Goal: Transaction & Acquisition: Book appointment/travel/reservation

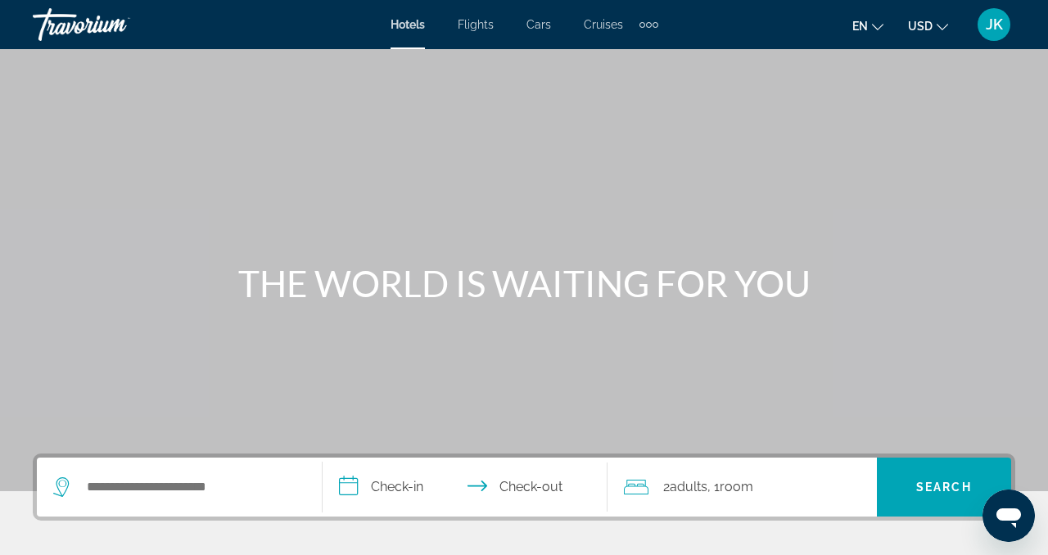
click at [169, 472] on div "Search widget" at bounding box center [179, 487] width 252 height 59
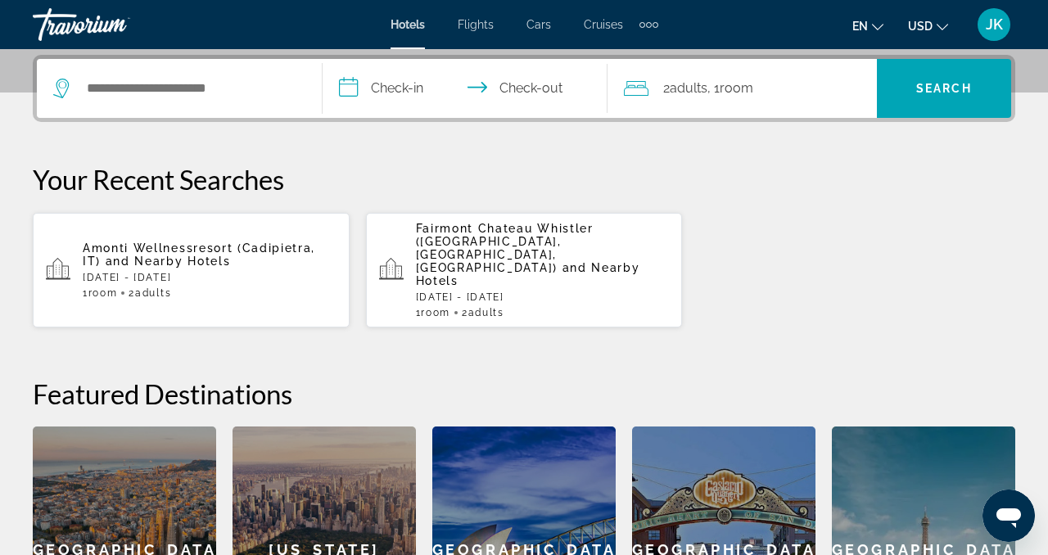
scroll to position [400, 0]
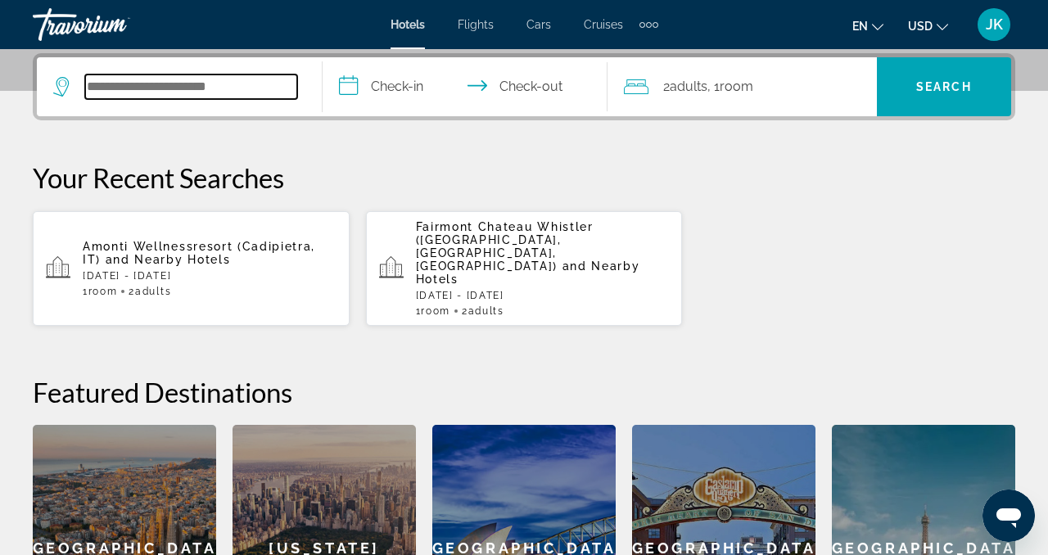
click at [187, 96] on input "Search hotel destination" at bounding box center [191, 87] width 212 height 25
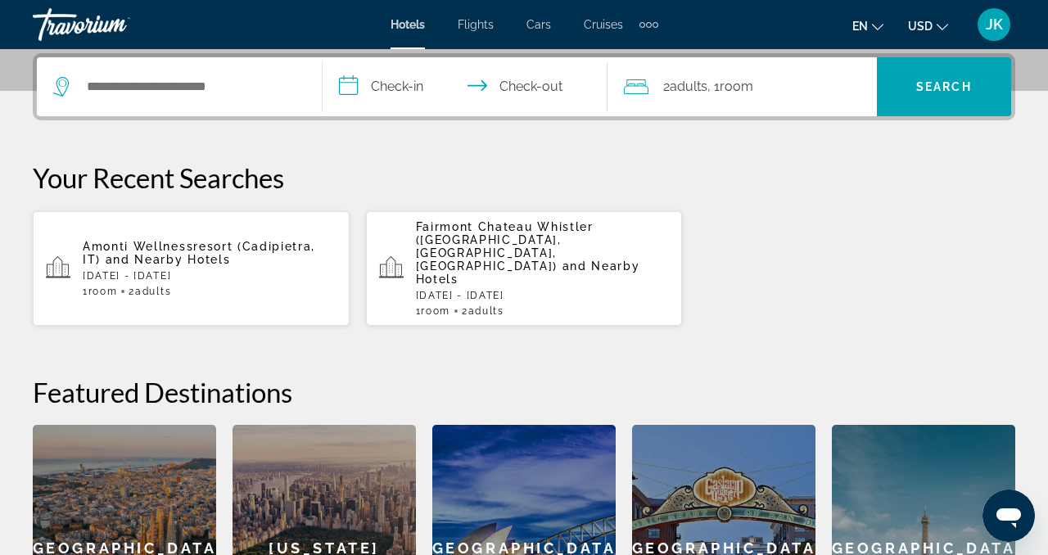
click at [536, 260] on span "and Nearby Hotels" at bounding box center [528, 273] width 224 height 26
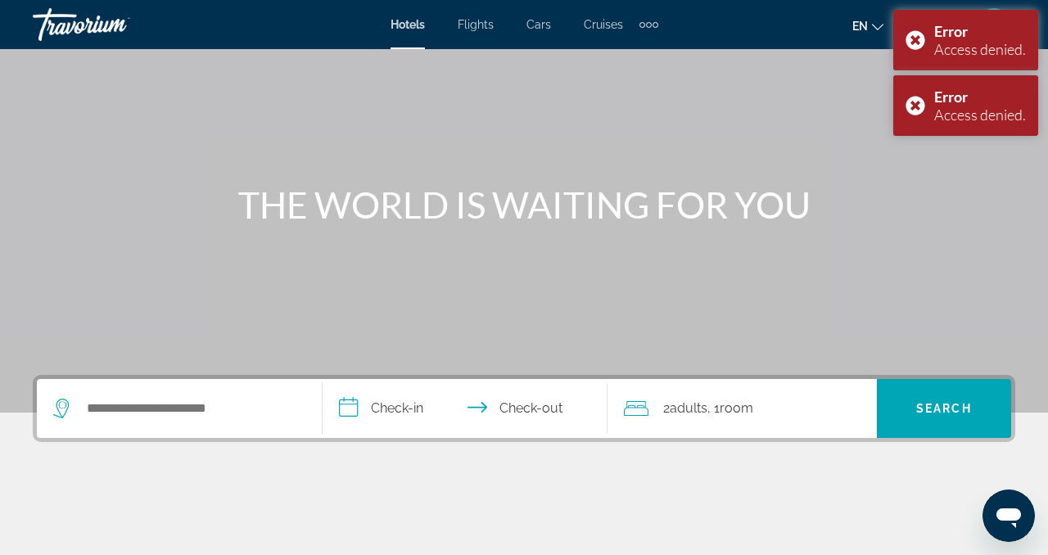
scroll to position [80, 0]
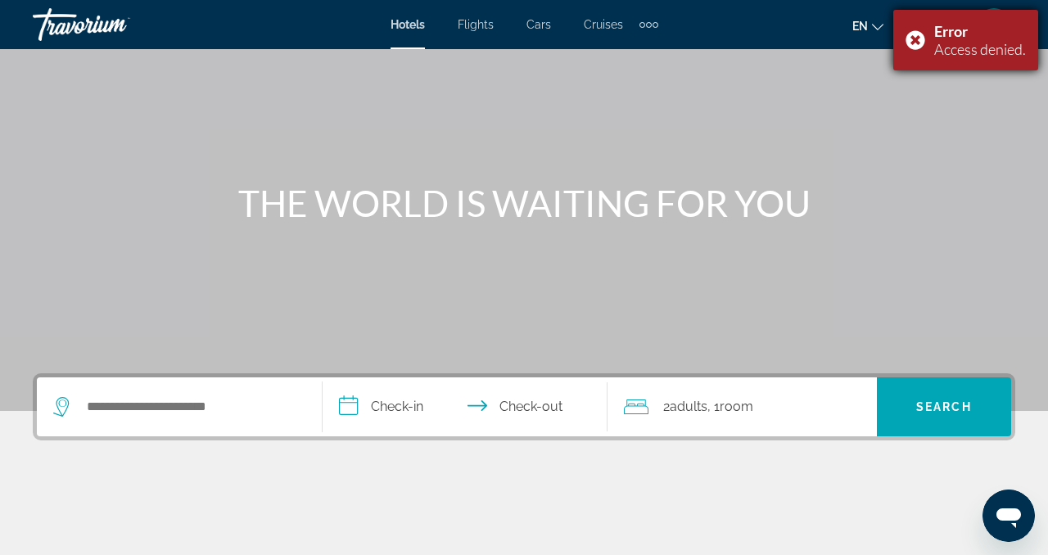
click at [915, 42] on div "Error Access denied." at bounding box center [965, 40] width 145 height 61
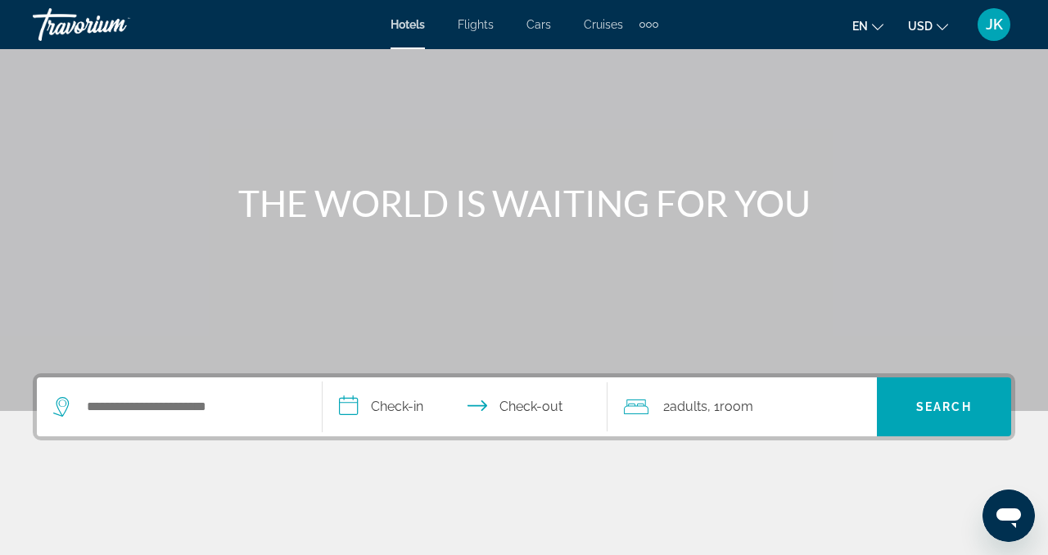
click at [168, 420] on div "Search widget" at bounding box center [179, 406] width 252 height 59
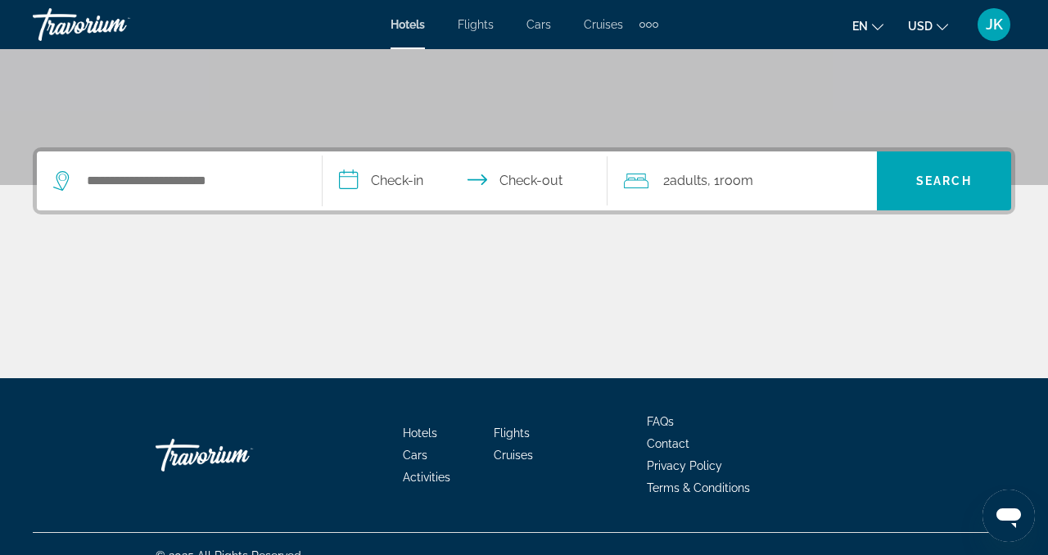
scroll to position [330, 0]
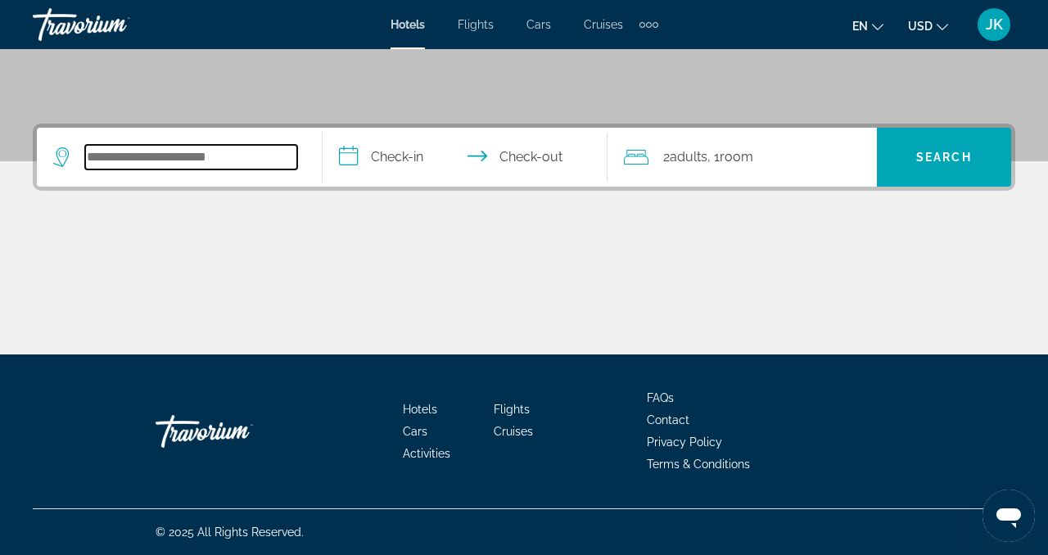
click at [201, 150] on input "Search hotel destination" at bounding box center [191, 157] width 212 height 25
click at [237, 155] on input "Search hotel destination" at bounding box center [191, 157] width 212 height 25
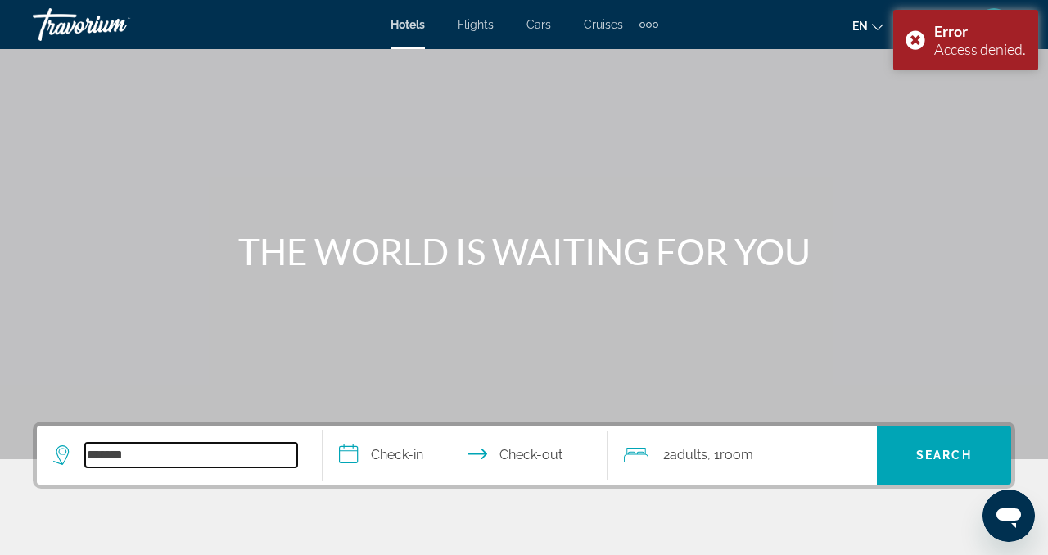
scroll to position [0, 0]
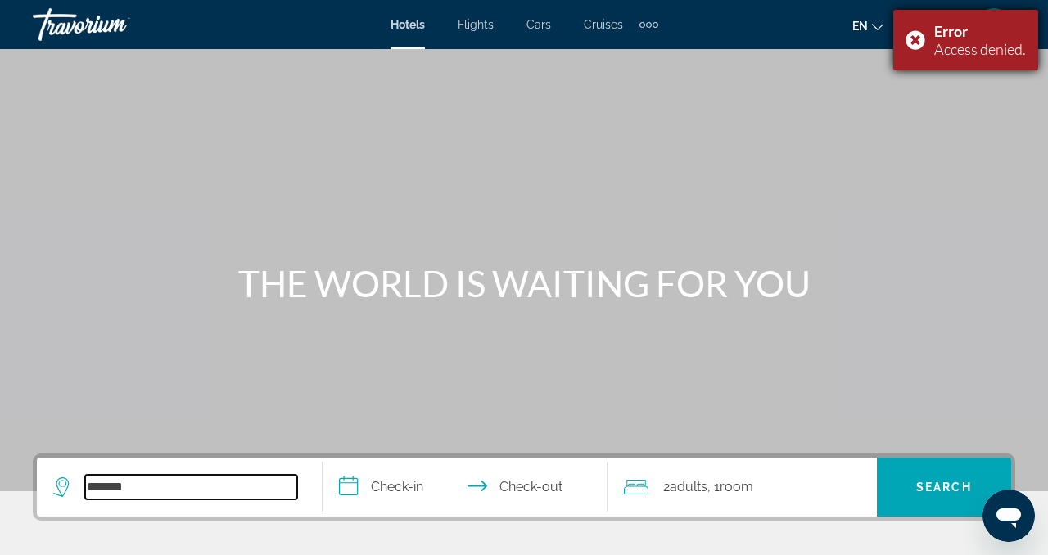
type input "*******"
click at [917, 41] on div "Error Access denied." at bounding box center [965, 40] width 145 height 61
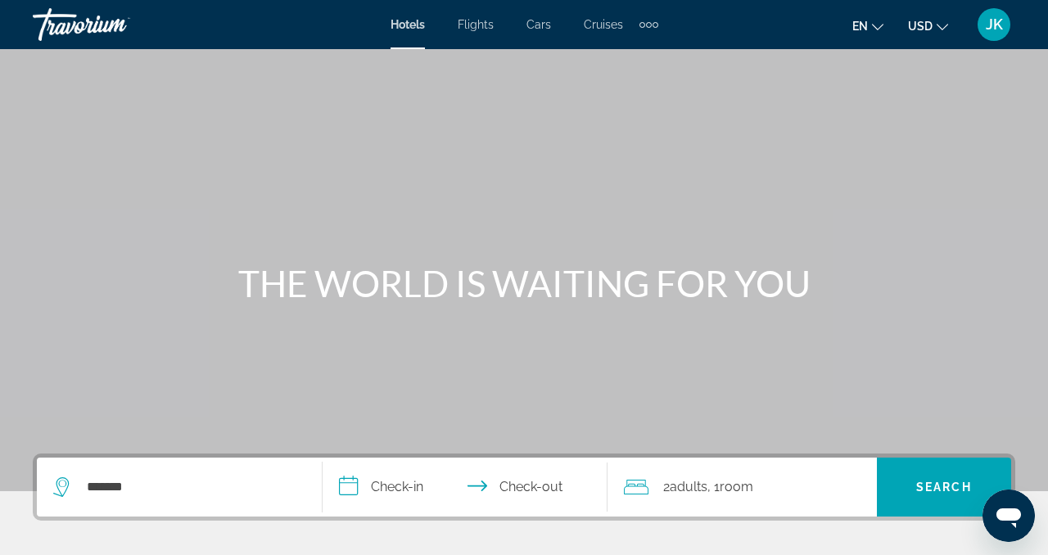
click at [999, 26] on span "JK" at bounding box center [994, 24] width 17 height 16
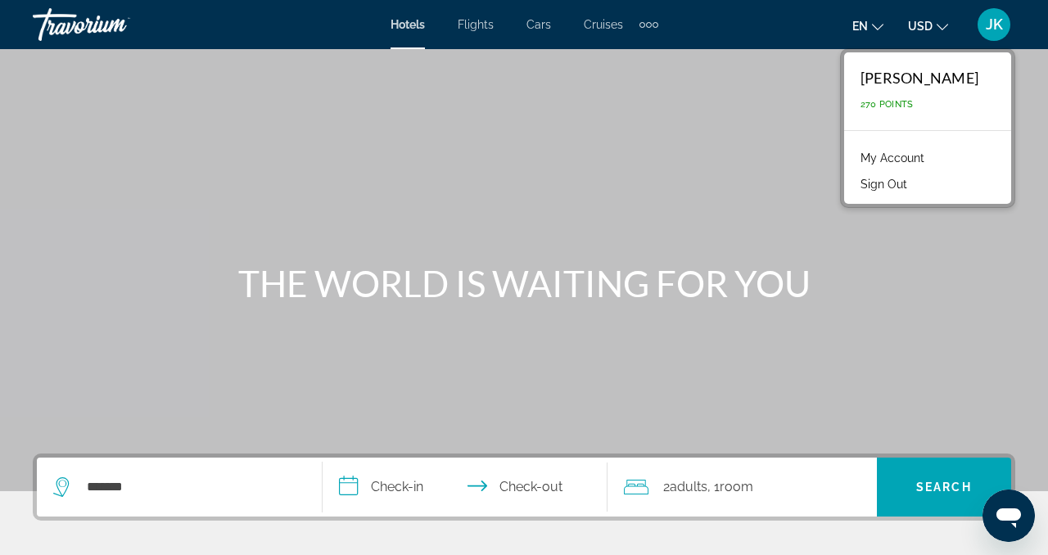
click at [933, 157] on link "My Account" at bounding box center [892, 157] width 80 height 21
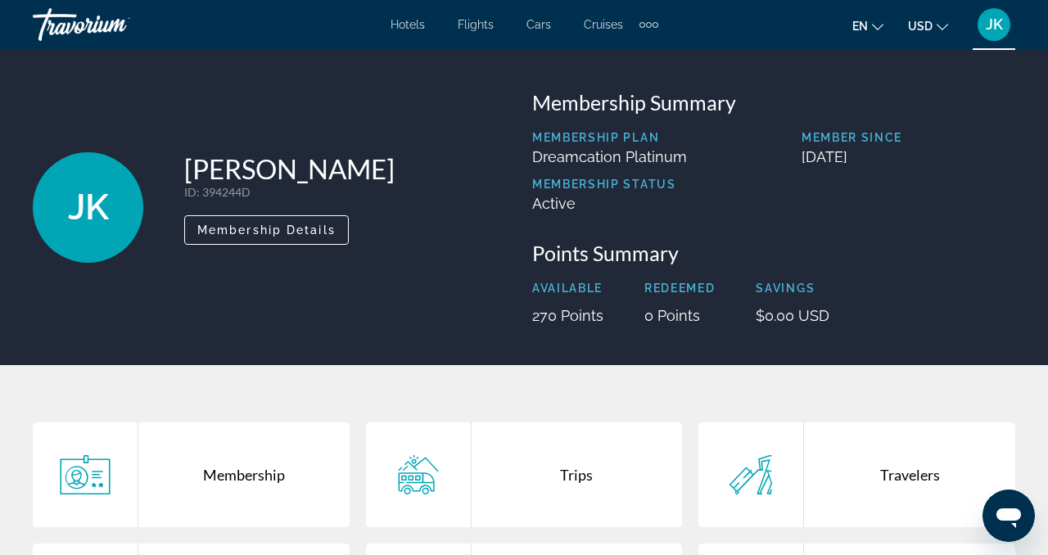
click at [408, 25] on span "Hotels" at bounding box center [408, 24] width 34 height 13
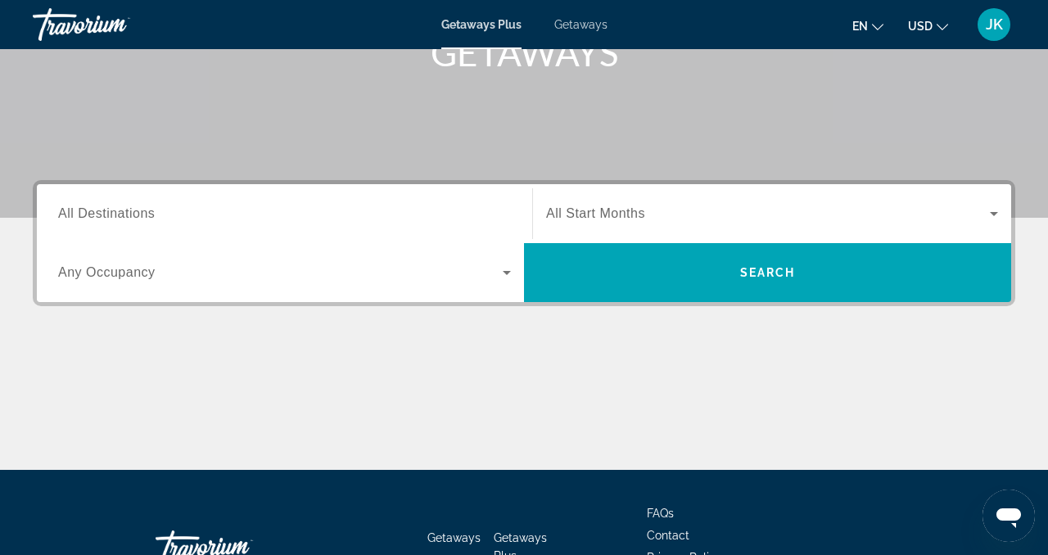
scroll to position [268, 0]
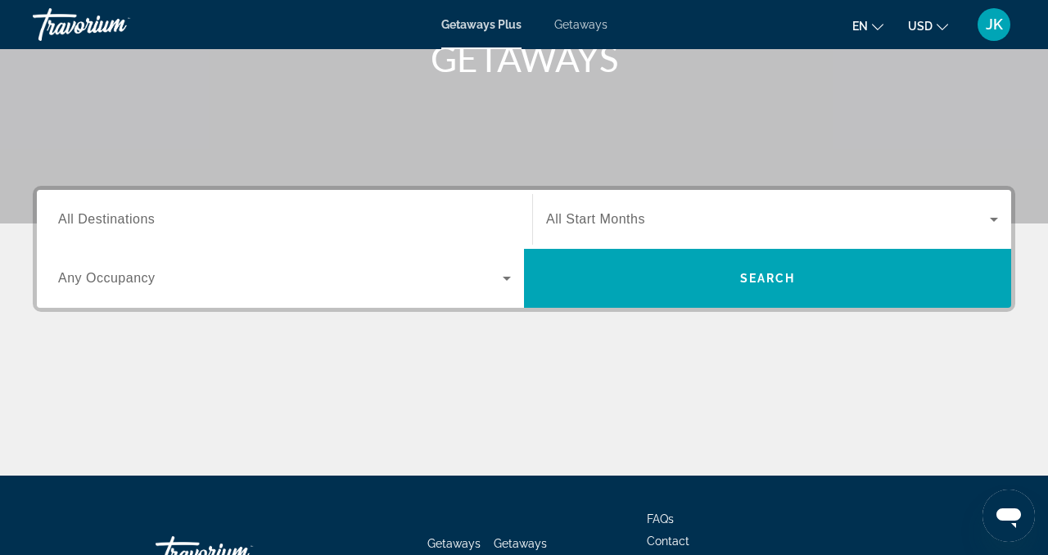
click at [103, 223] on span "All Destinations" at bounding box center [106, 219] width 97 height 14
click at [103, 223] on input "Destination All Destinations" at bounding box center [284, 220] width 453 height 20
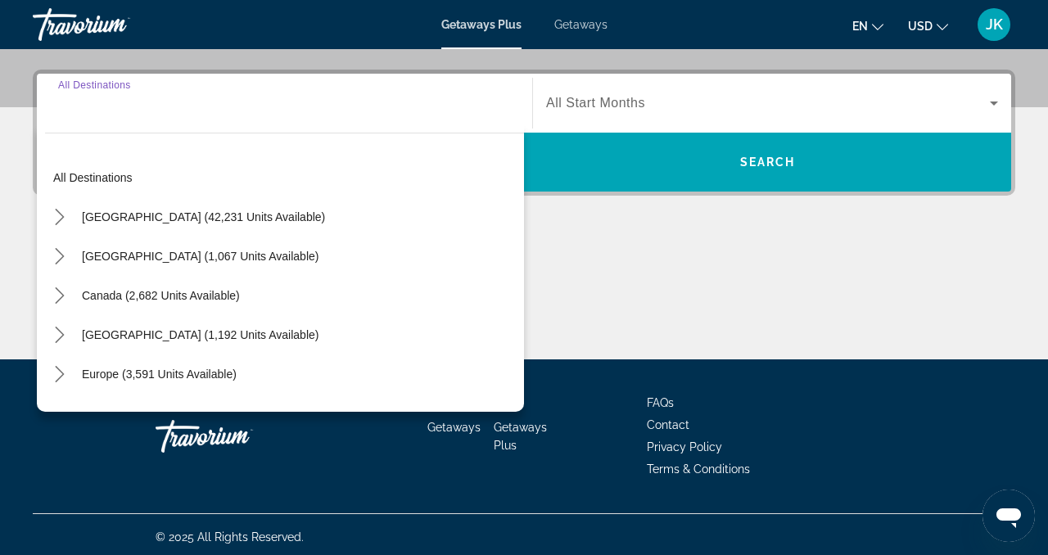
scroll to position [389, 0]
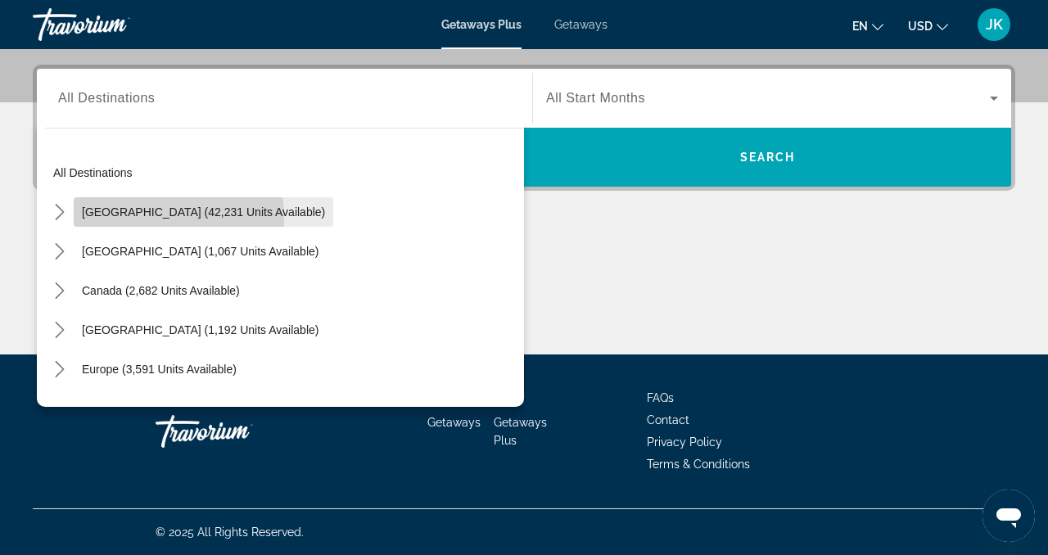
click at [119, 218] on span "United States (42,231 units available)" at bounding box center [203, 212] width 243 height 13
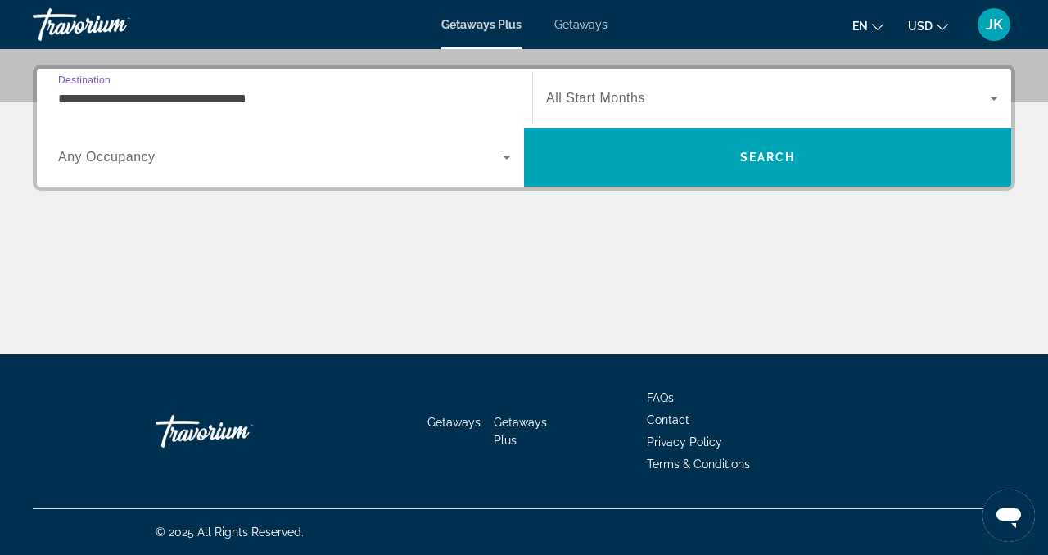
click at [157, 158] on span "Search widget" at bounding box center [280, 157] width 445 height 20
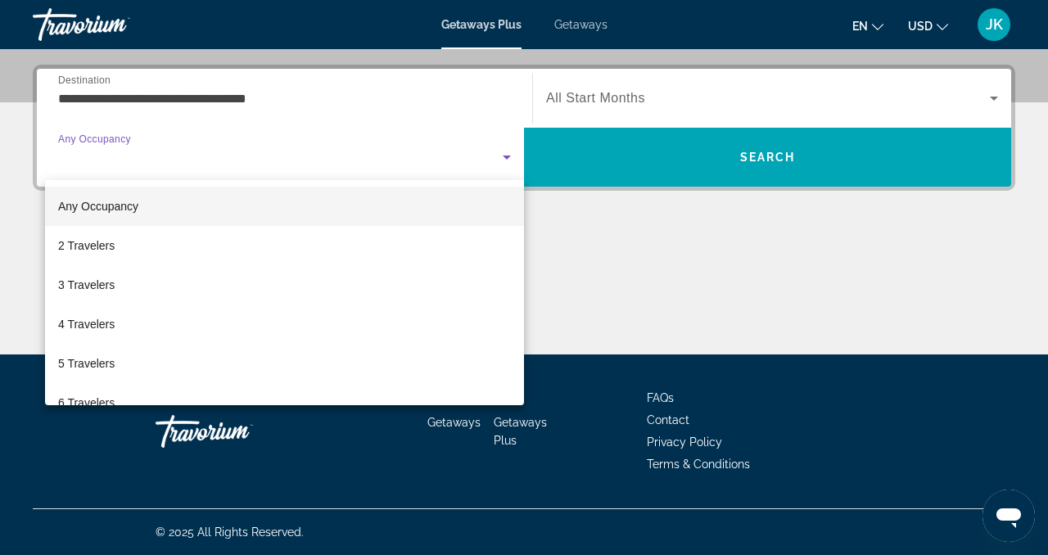
click at [157, 159] on div at bounding box center [524, 277] width 1048 height 555
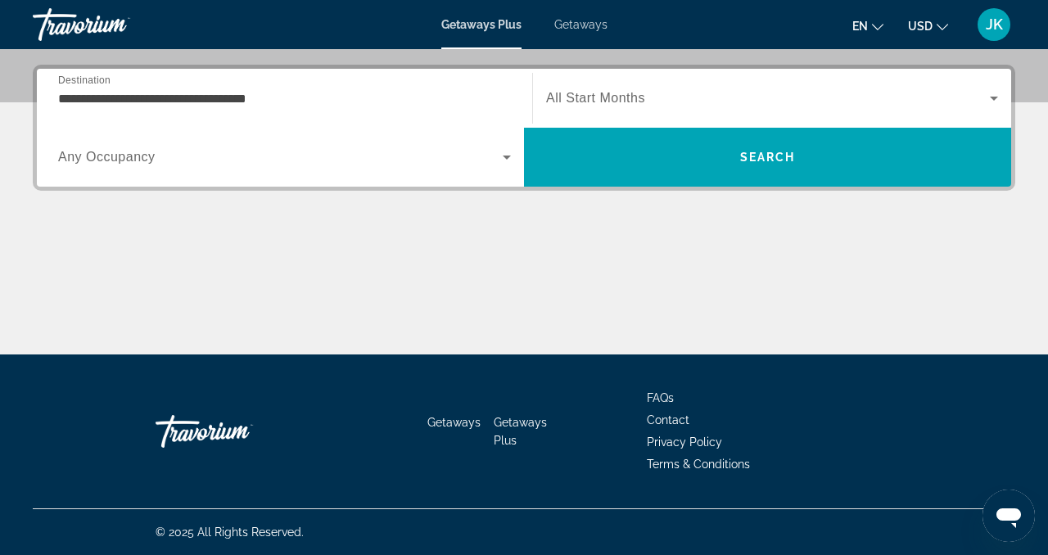
click at [157, 109] on div "**********" at bounding box center [284, 98] width 453 height 47
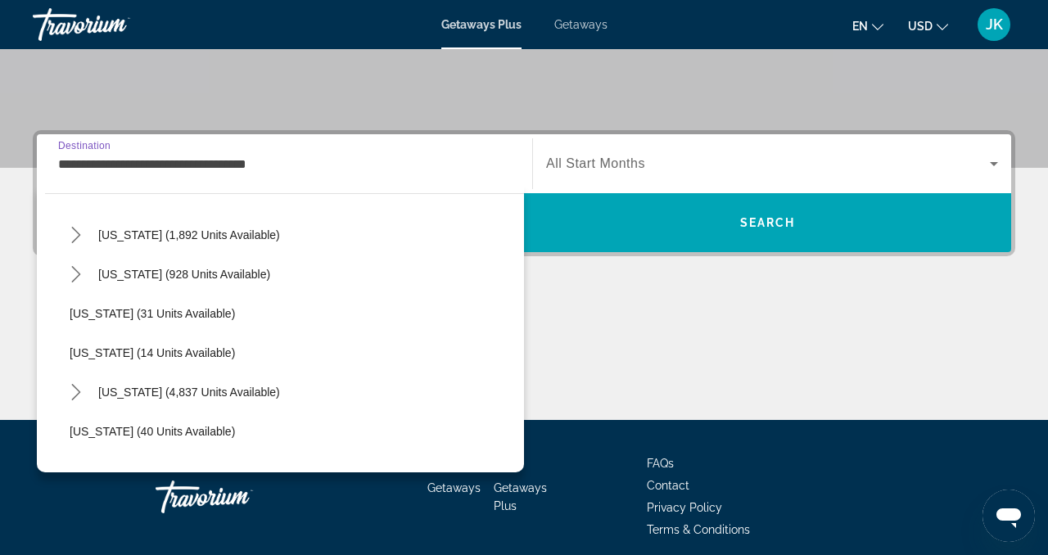
scroll to position [155, 0]
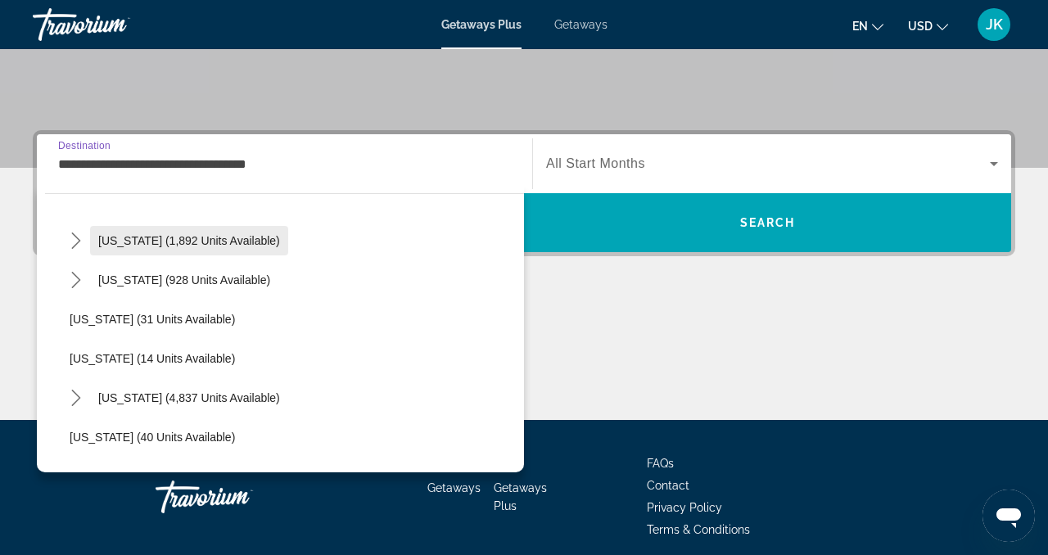
click at [133, 244] on span "California (1,892 units available)" at bounding box center [189, 240] width 182 height 13
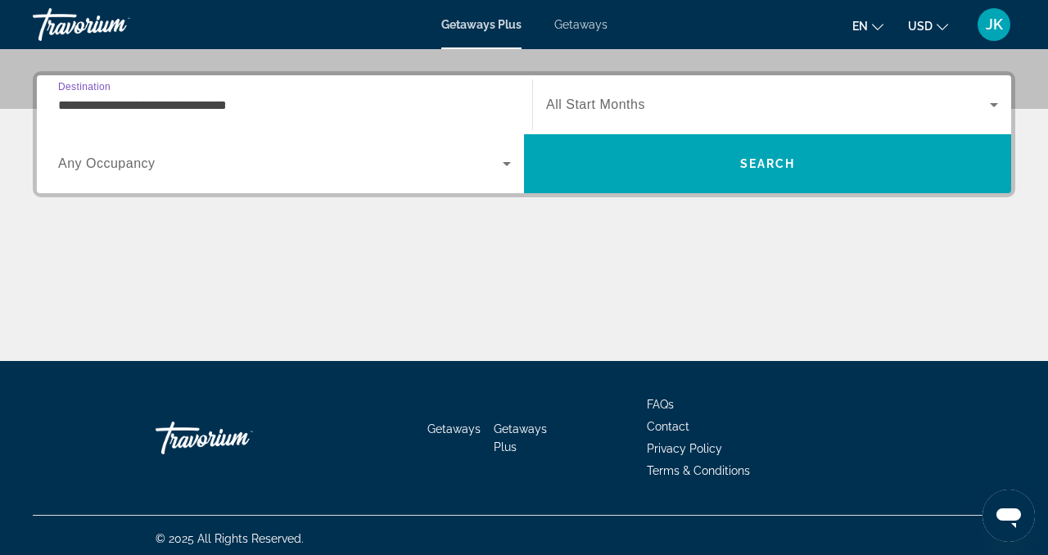
scroll to position [389, 0]
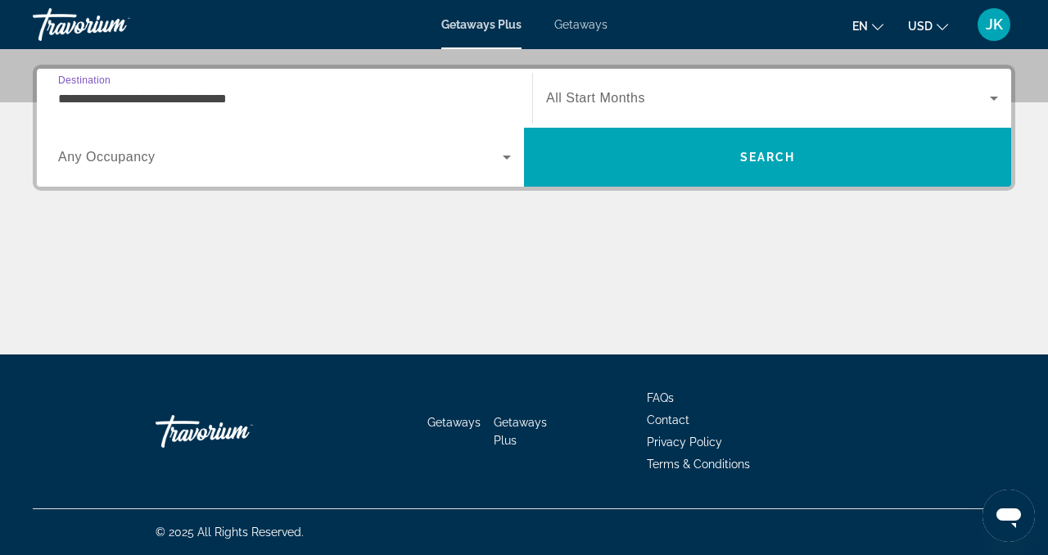
click at [203, 98] on input "**********" at bounding box center [284, 99] width 453 height 20
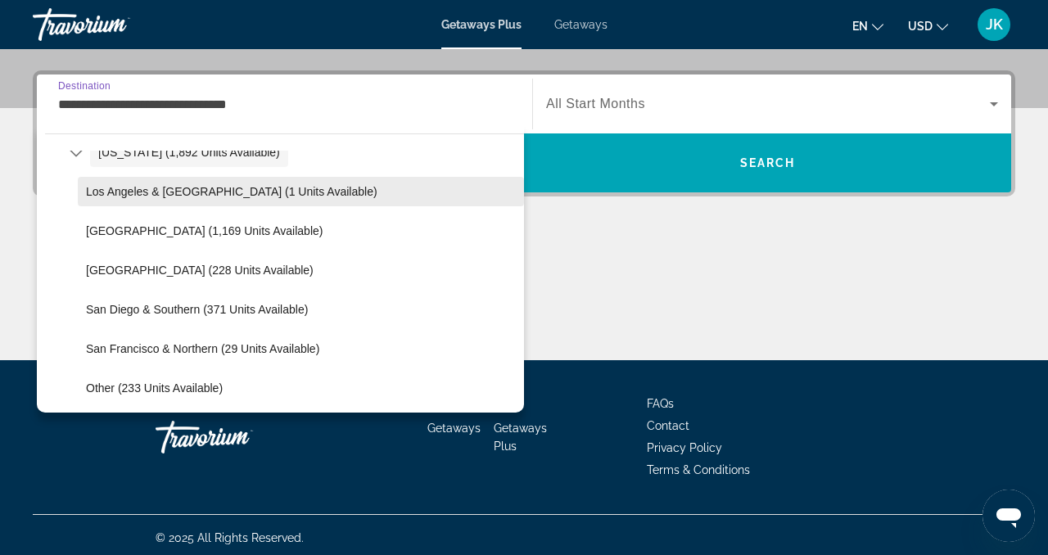
scroll to position [182, 0]
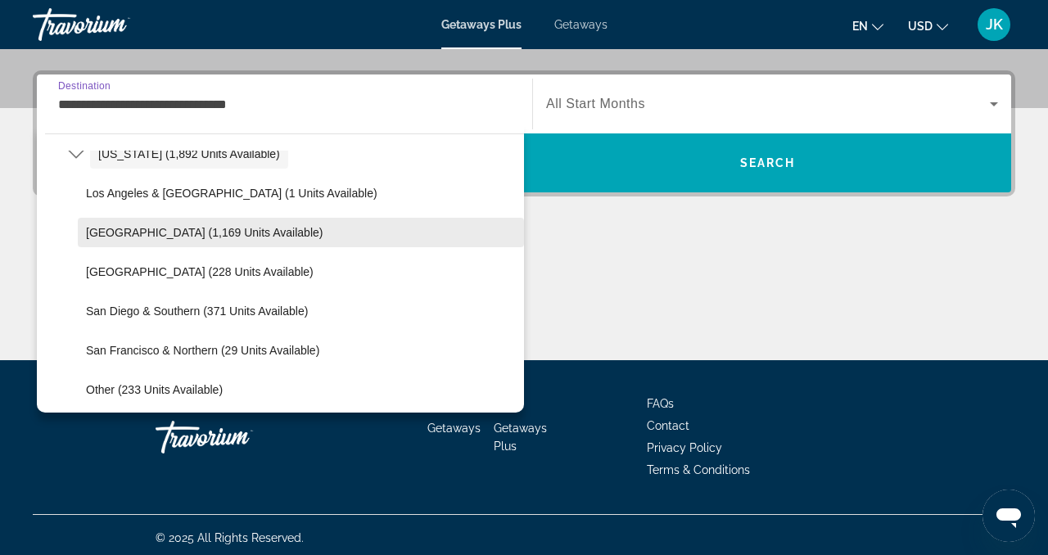
click at [180, 235] on span "Lake Tahoe (1,169 units available)" at bounding box center [204, 232] width 237 height 13
type input "**********"
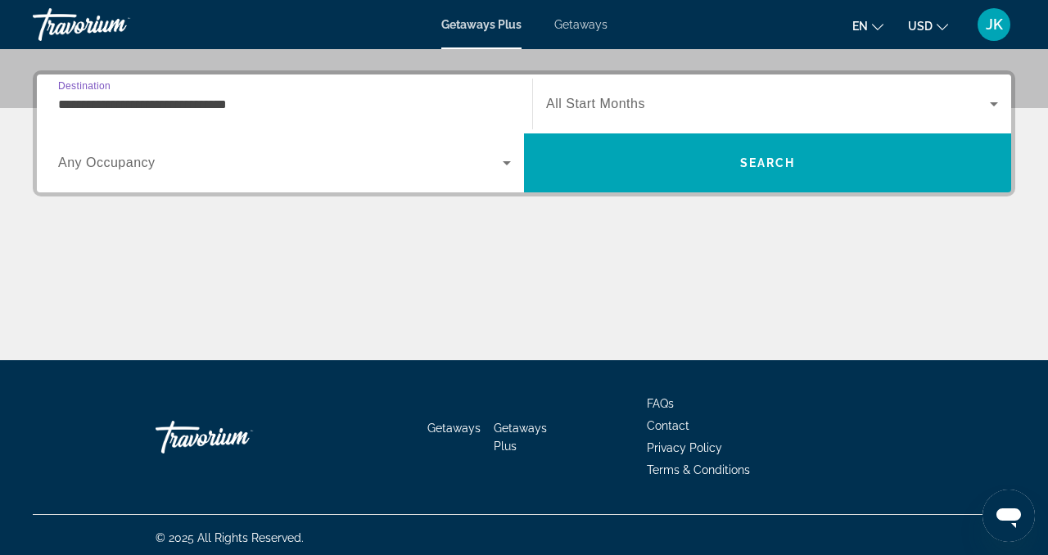
scroll to position [389, 0]
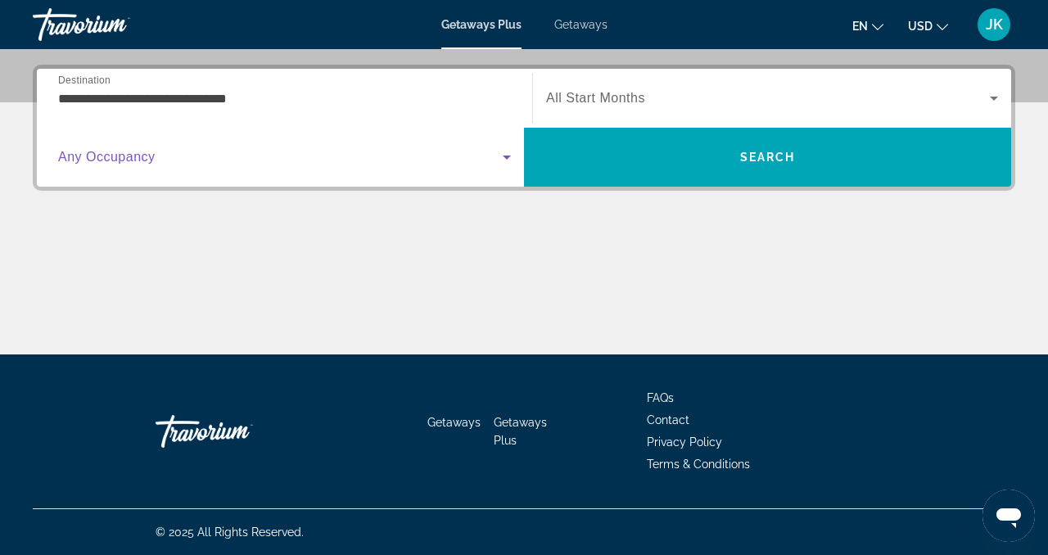
click at [453, 156] on span "Search widget" at bounding box center [280, 157] width 445 height 20
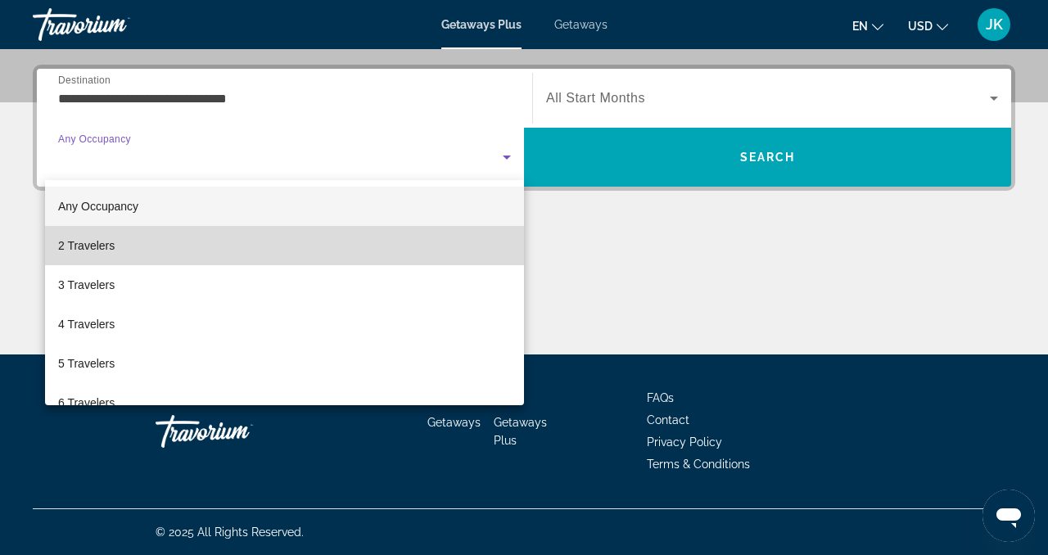
click at [186, 248] on mat-option "2 Travelers" at bounding box center [284, 245] width 479 height 39
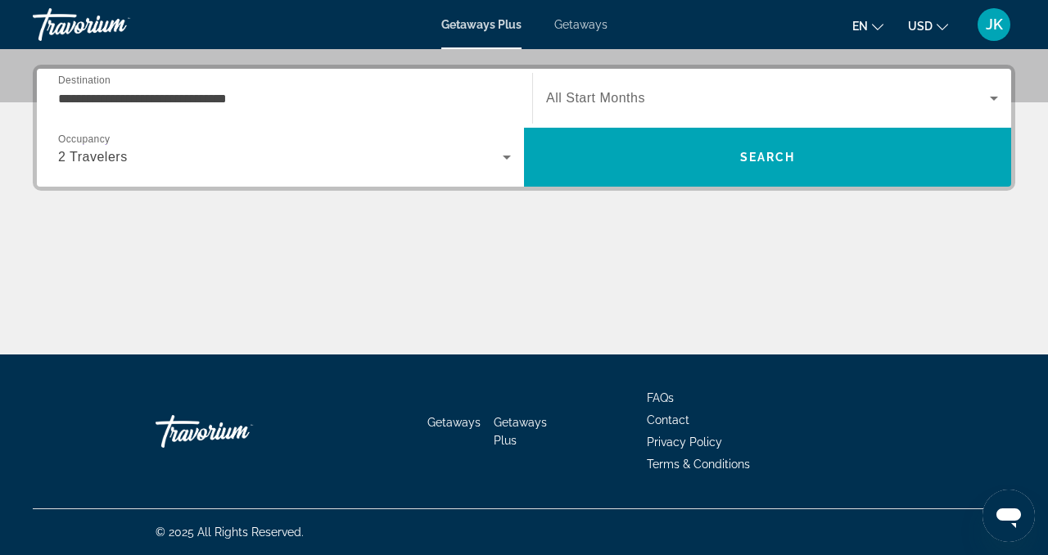
click at [689, 84] on div "Search widget" at bounding box center [772, 98] width 452 height 46
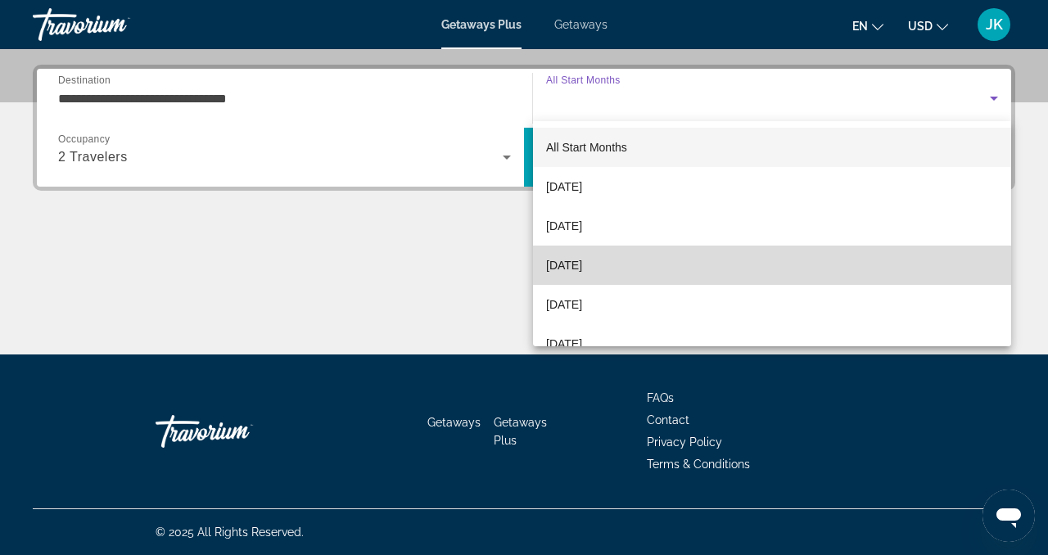
click at [582, 263] on span "December 2025" at bounding box center [564, 265] width 36 height 20
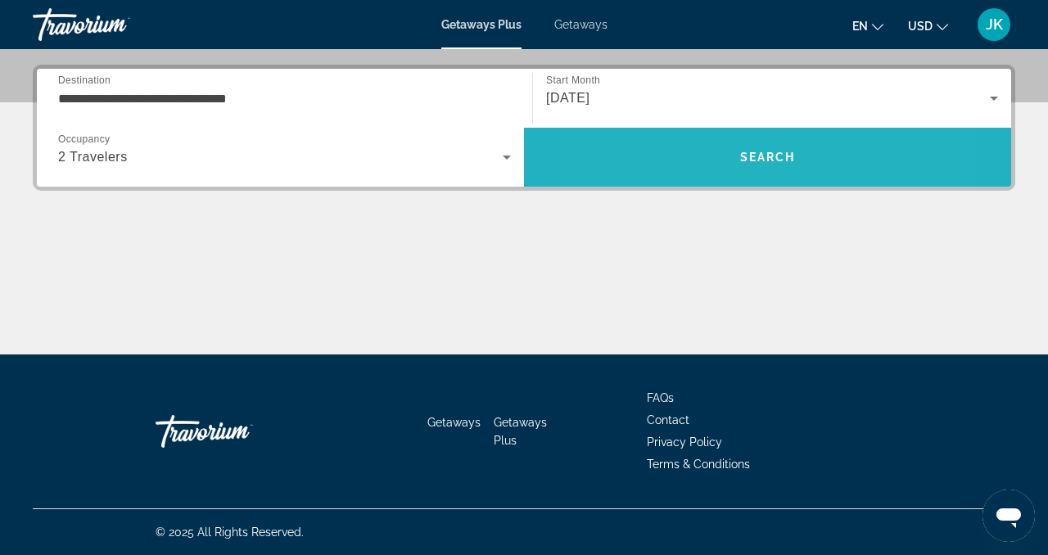
click at [682, 168] on span "Search" at bounding box center [767, 157] width 487 height 39
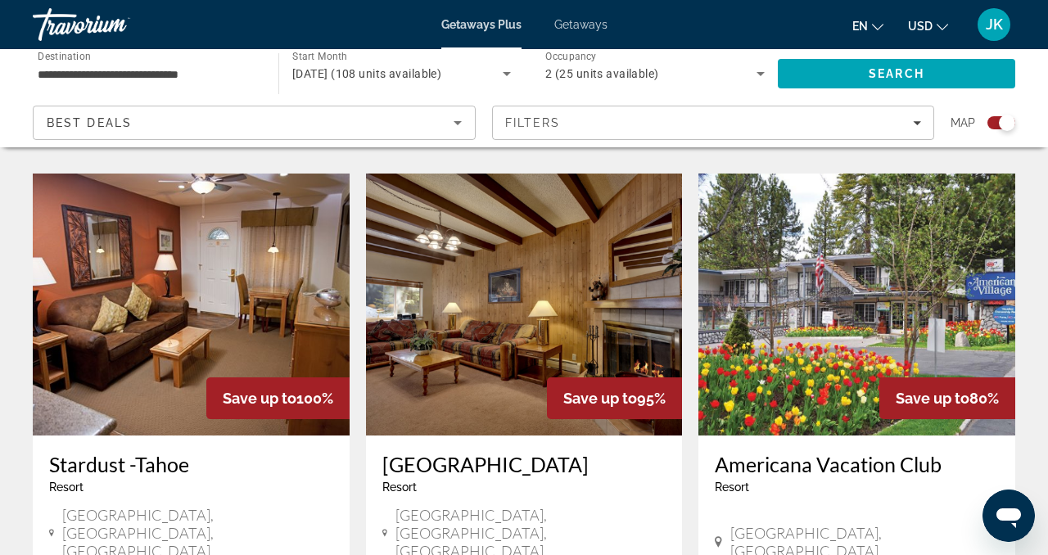
scroll to position [1778, 0]
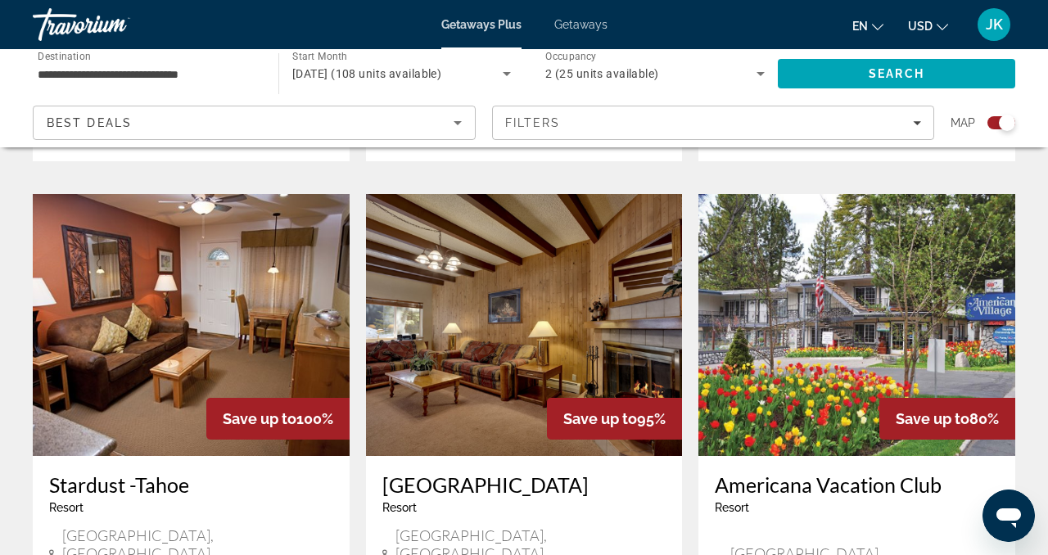
click at [499, 501] on div "Resort - This is an adults only resort" at bounding box center [524, 507] width 284 height 13
click at [497, 472] on h3 "Heavenly Valley Townhouses" at bounding box center [524, 484] width 284 height 25
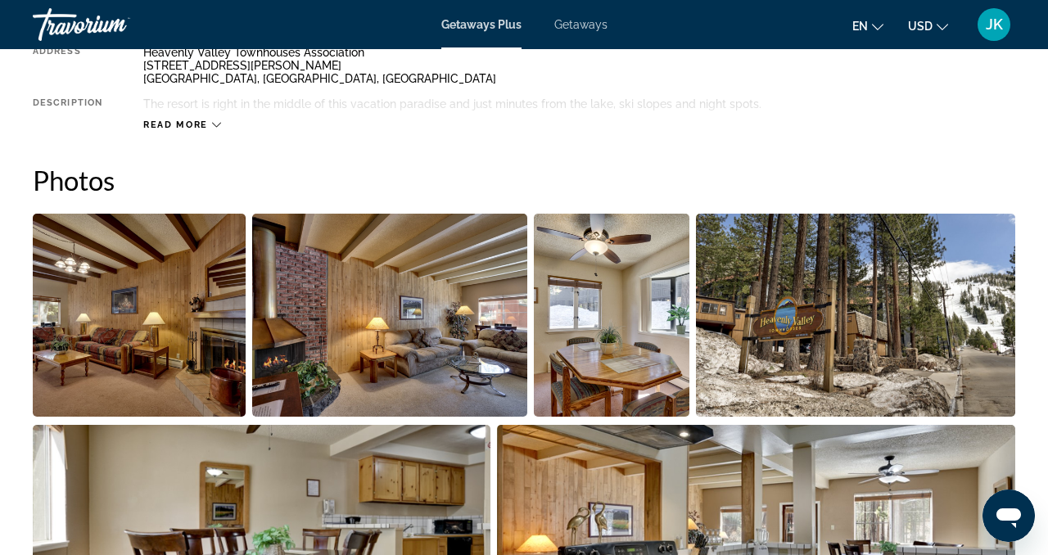
scroll to position [942, 0]
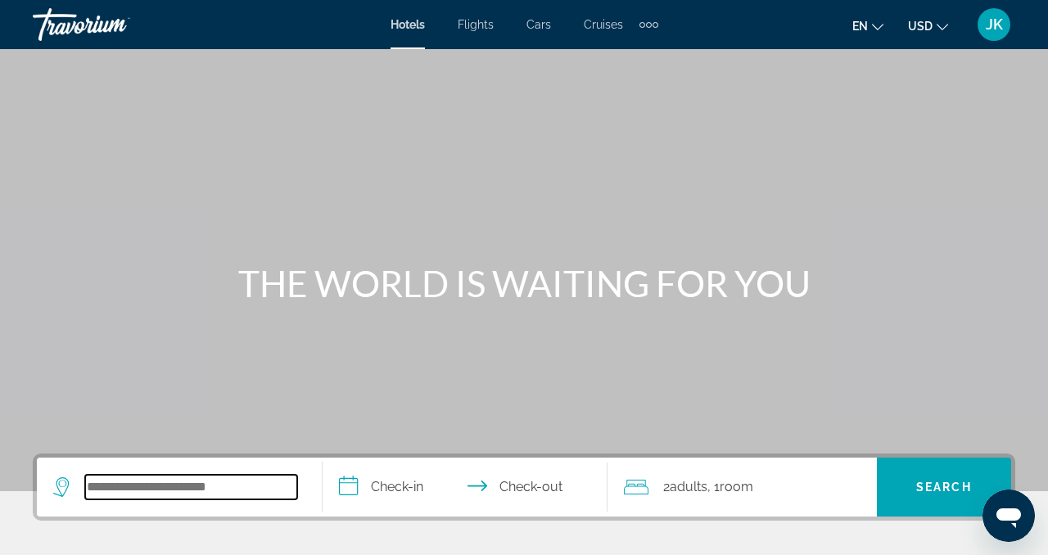
click at [219, 494] on input "Search hotel destination" at bounding box center [191, 487] width 212 height 25
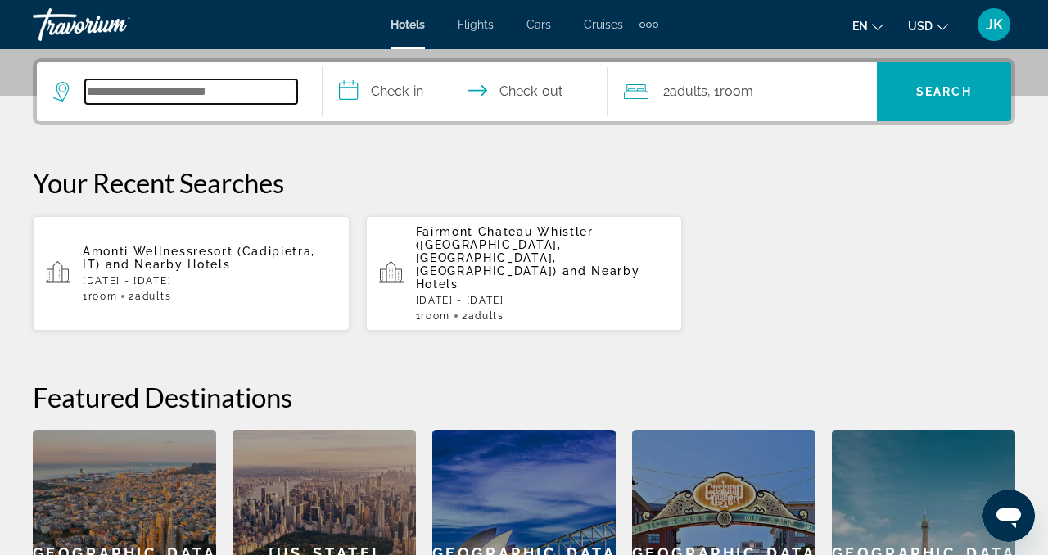
scroll to position [400, 0]
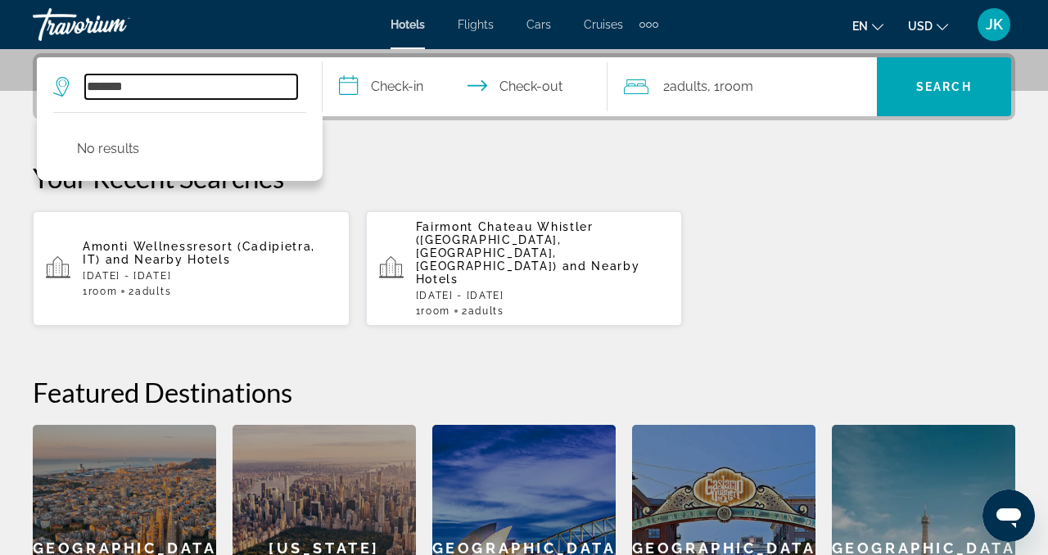
click at [104, 86] on input "*******" at bounding box center [191, 87] width 212 height 25
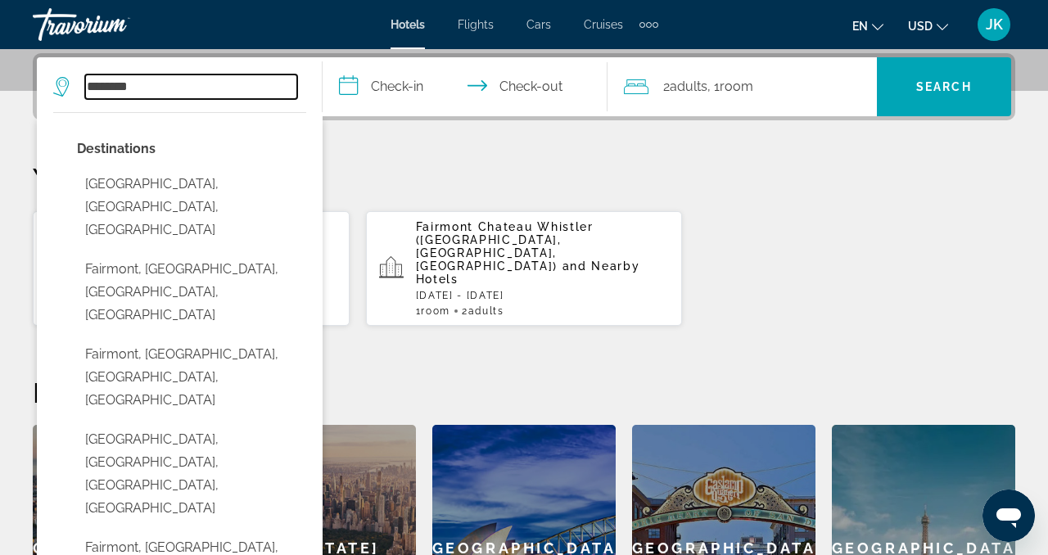
click at [155, 88] on input "********" at bounding box center [191, 87] width 212 height 25
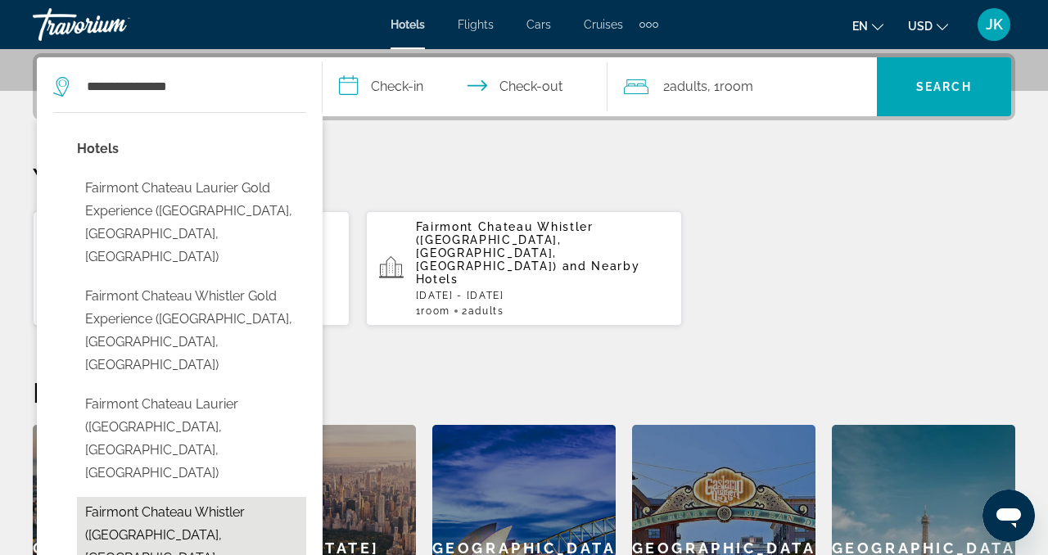
click at [190, 497] on button "Fairmont Chateau Whistler ([GEOGRAPHIC_DATA], [GEOGRAPHIC_DATA], [GEOGRAPHIC_DA…" at bounding box center [191, 547] width 229 height 100
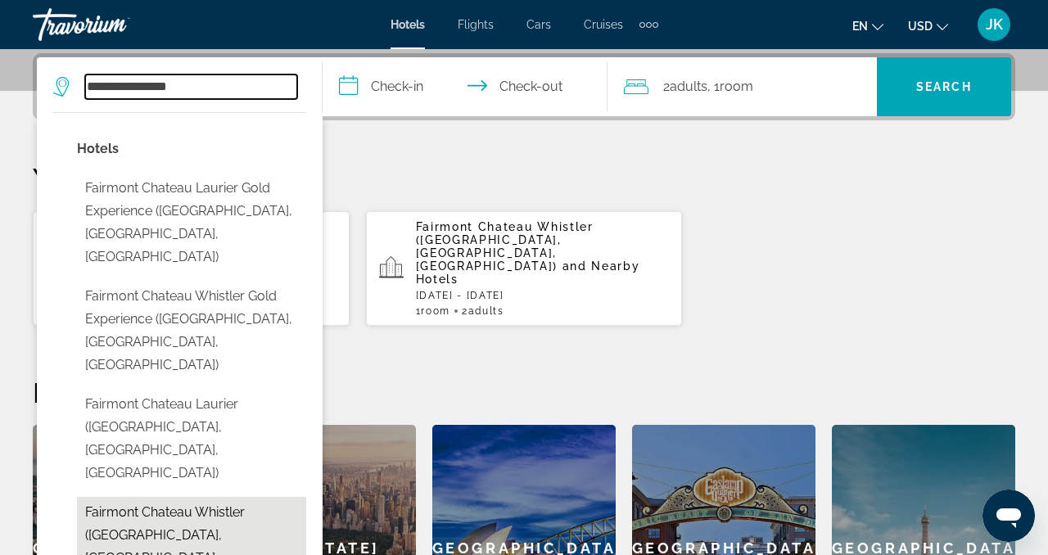
type input "**********"
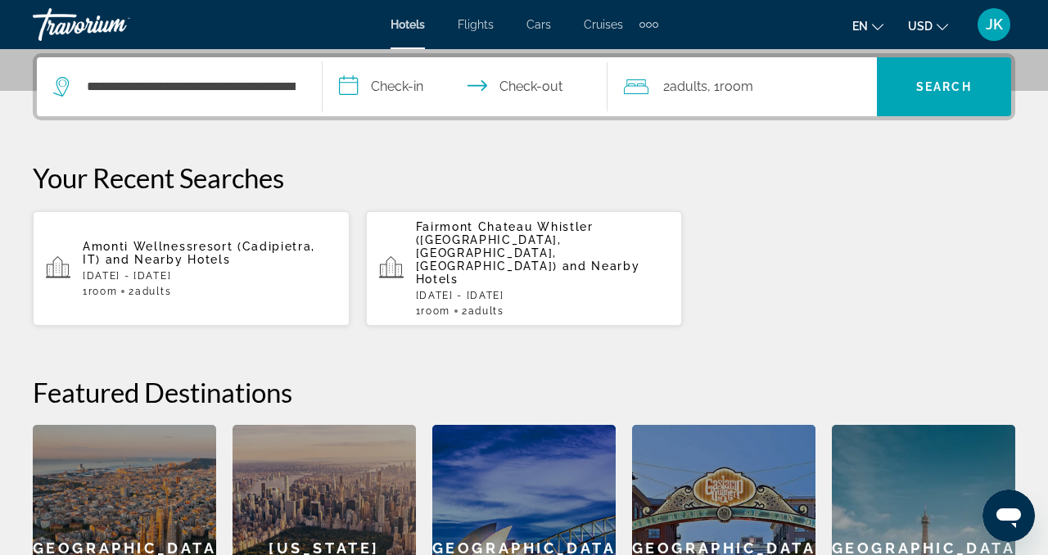
click at [400, 92] on input "**********" at bounding box center [469, 89] width 292 height 64
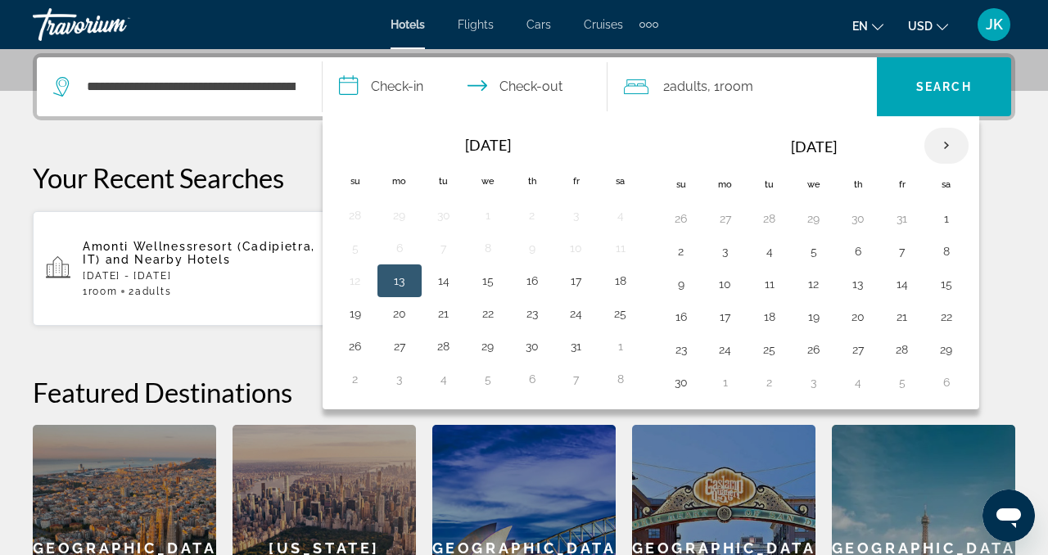
click at [956, 144] on th "Next month" at bounding box center [947, 146] width 44 height 36
click at [848, 355] on button "29" at bounding box center [858, 349] width 26 height 23
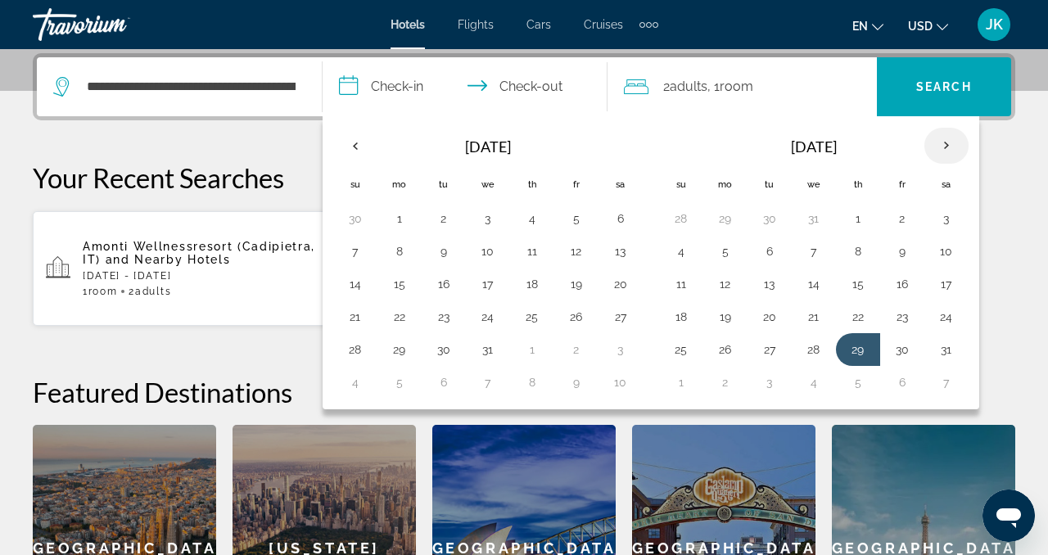
click at [947, 141] on th "Next month" at bounding box center [947, 146] width 44 height 36
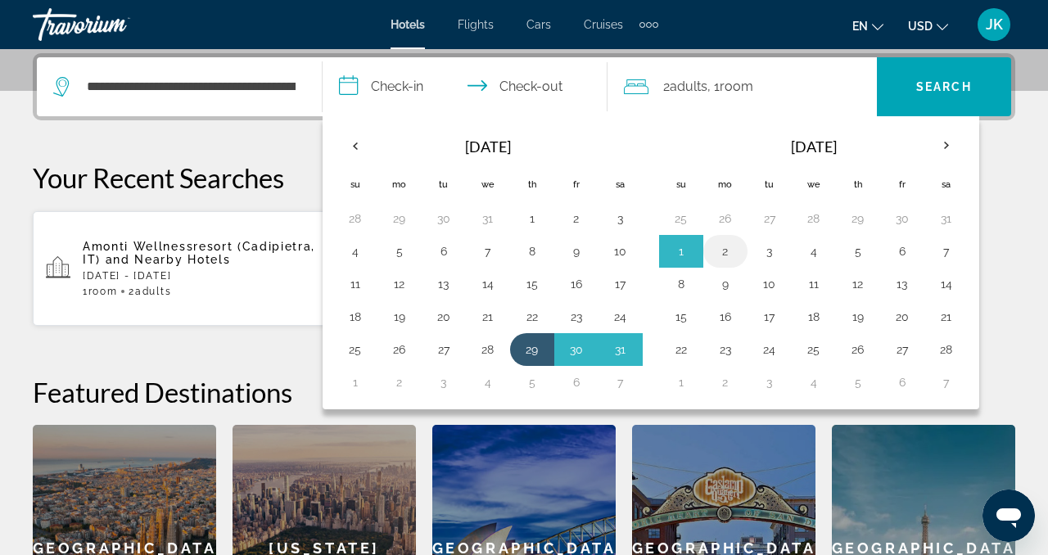
click at [742, 246] on td "2" at bounding box center [725, 251] width 44 height 33
click at [721, 250] on button "2" at bounding box center [725, 251] width 26 height 23
type input "**********"
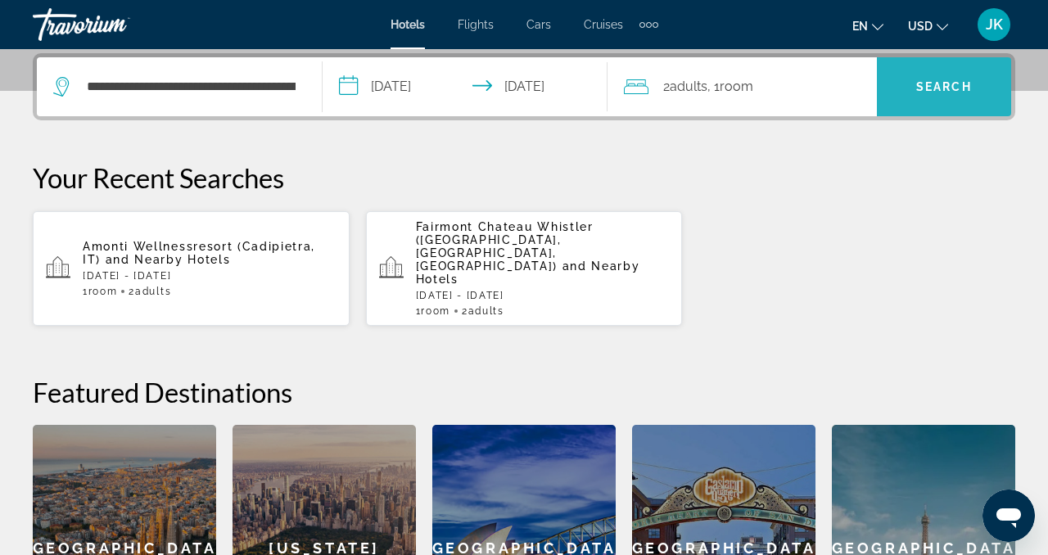
click at [944, 98] on span "Search" at bounding box center [944, 86] width 134 height 39
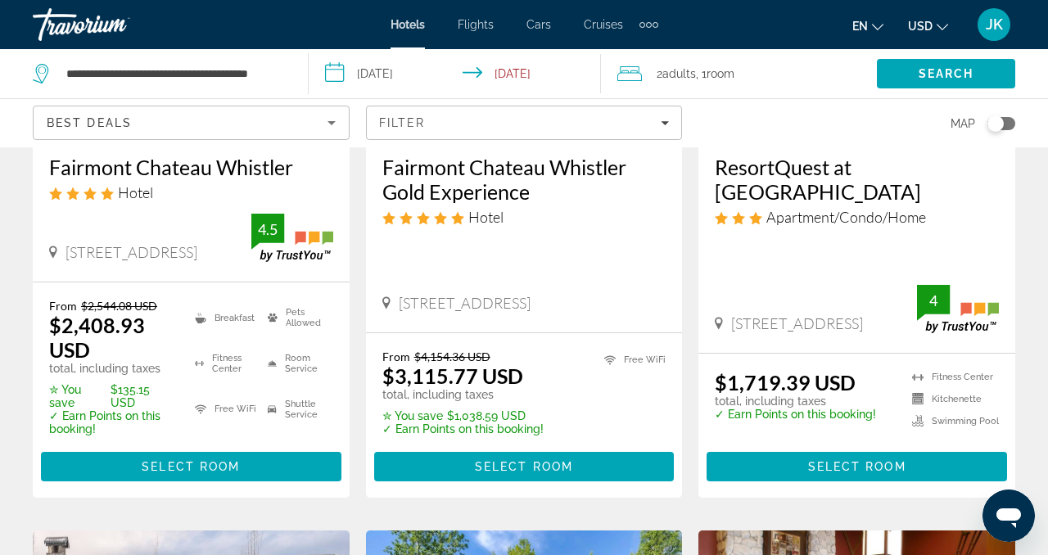
scroll to position [329, 0]
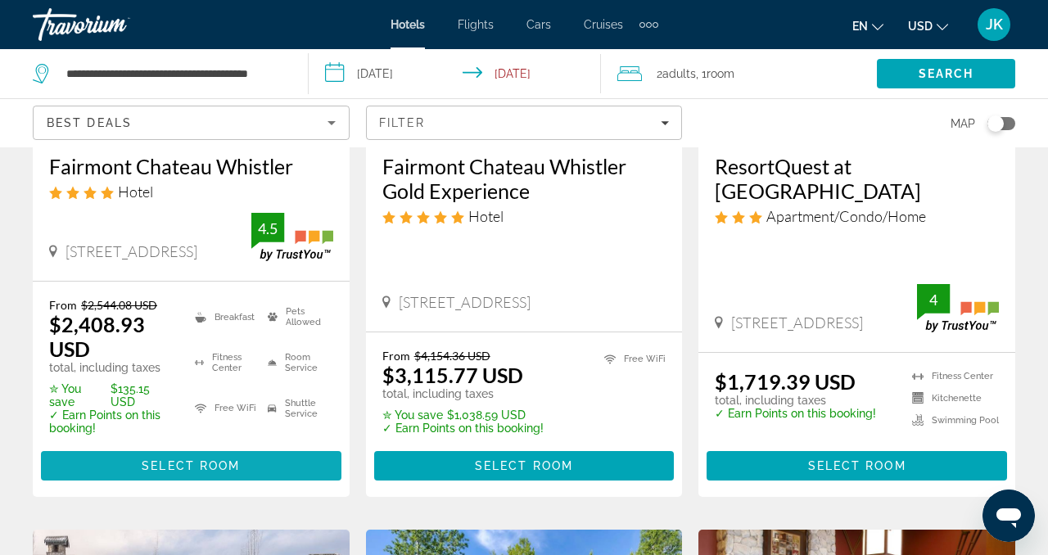
click at [176, 468] on span "Select Room" at bounding box center [191, 465] width 98 height 13
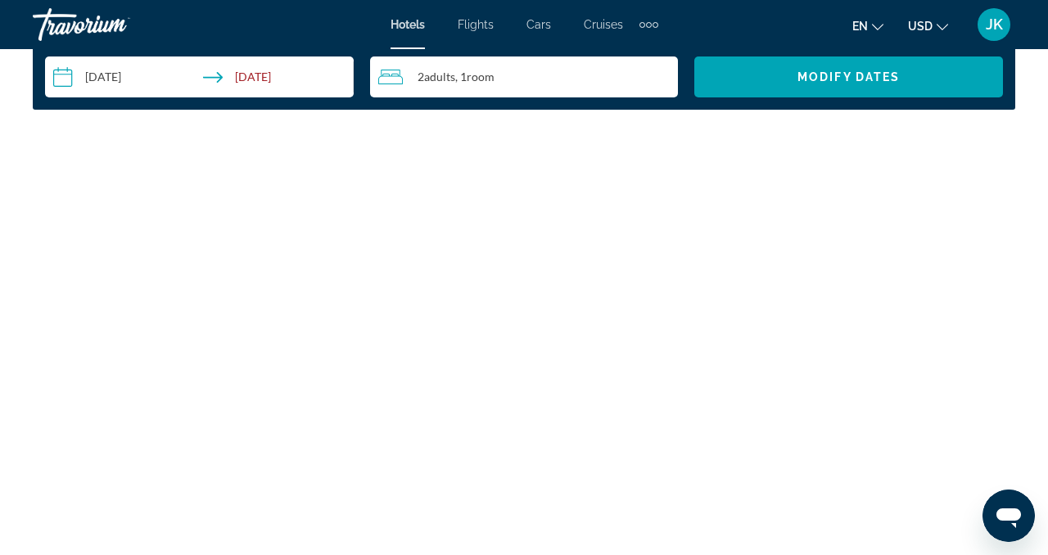
scroll to position [2469, 0]
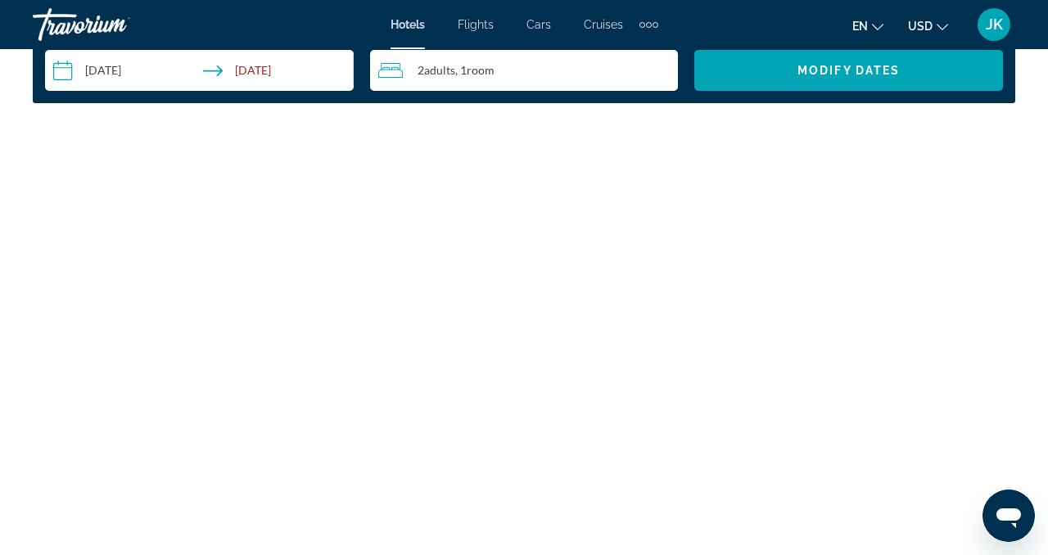
click at [391, 377] on h3 "[GEOGRAPHIC_DATA] with 2 Queen Beds" at bounding box center [524, 373] width 301 height 49
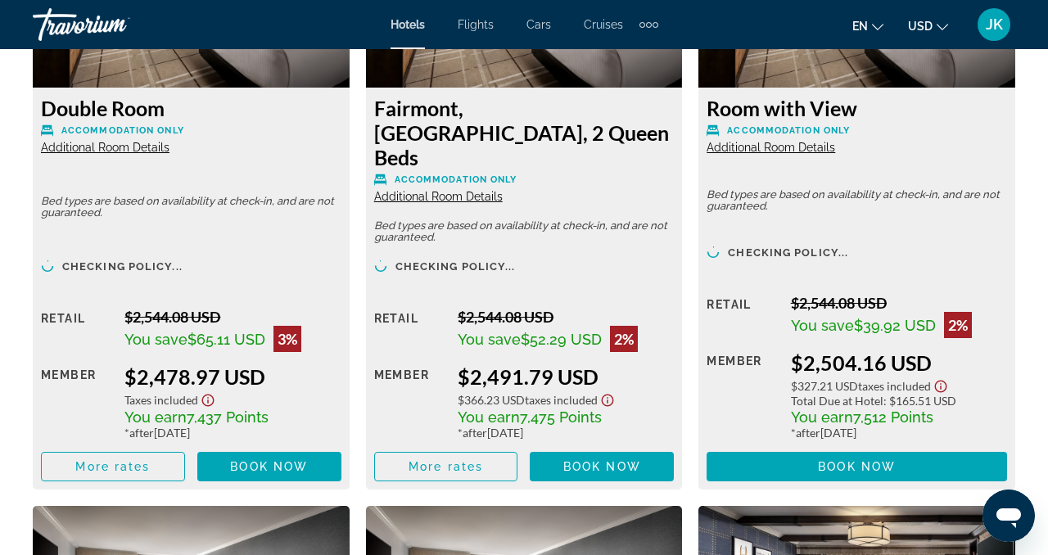
scroll to position [3321, 0]
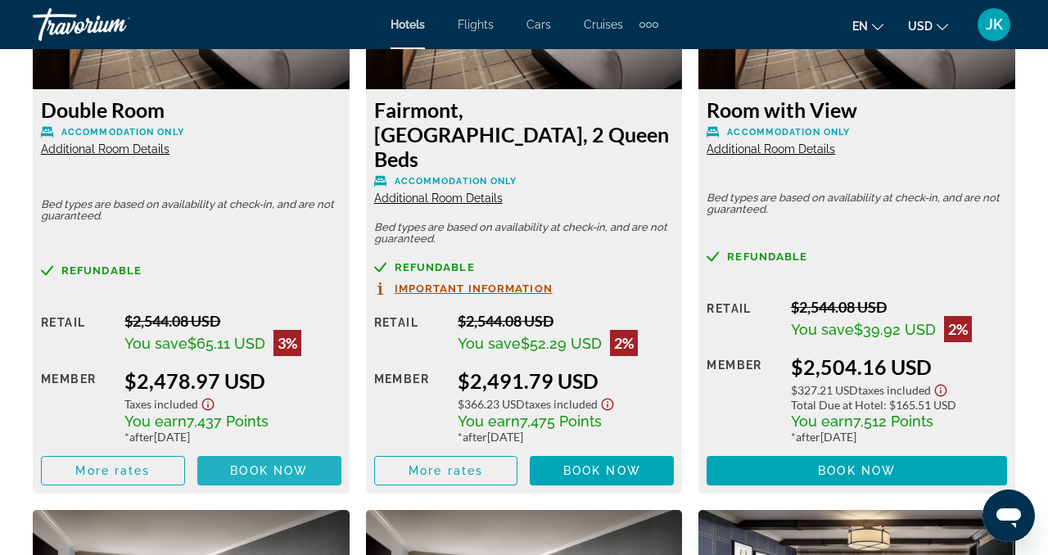
click at [245, 464] on span "Book now" at bounding box center [269, 470] width 78 height 13
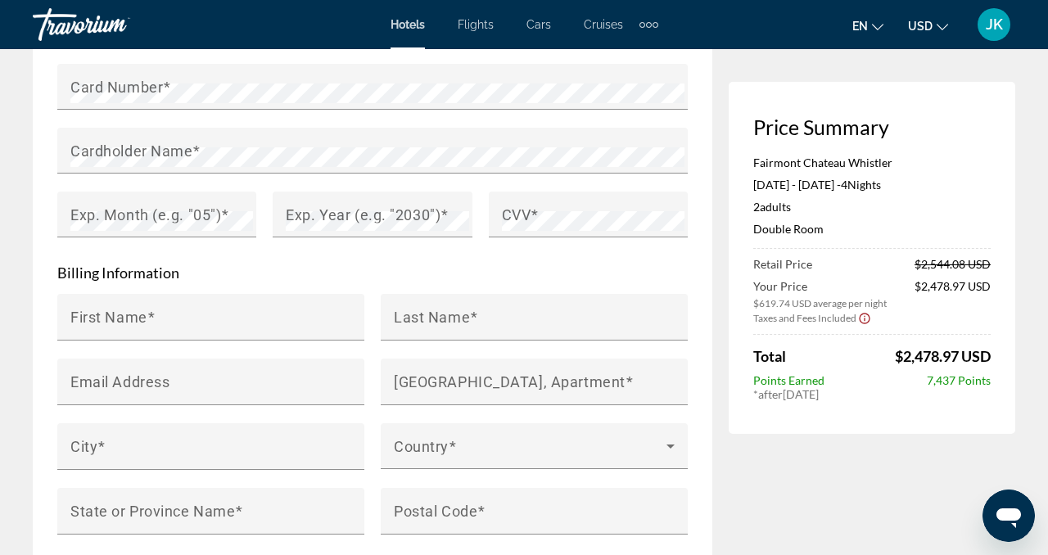
scroll to position [1447, 0]
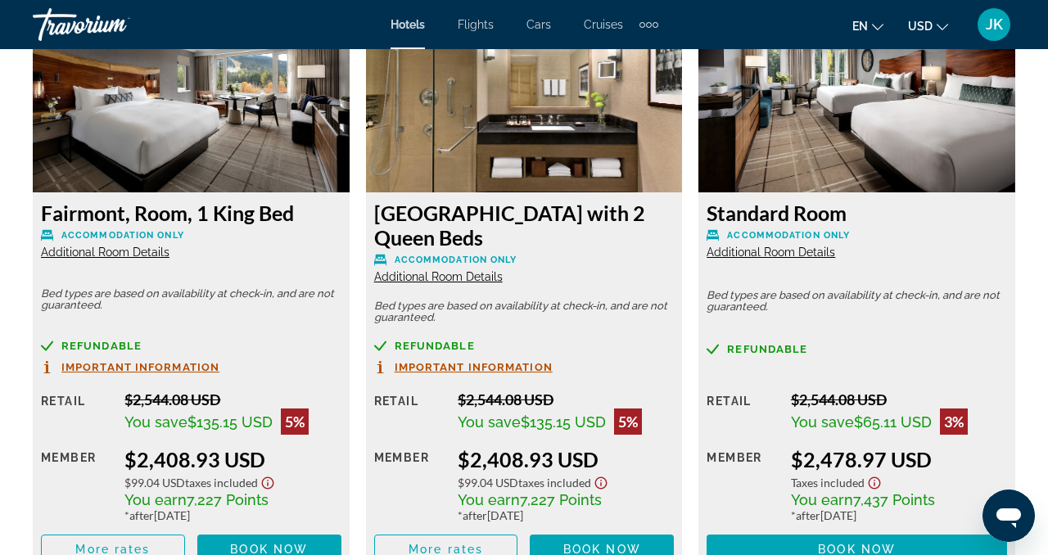
scroll to position [2625, 0]
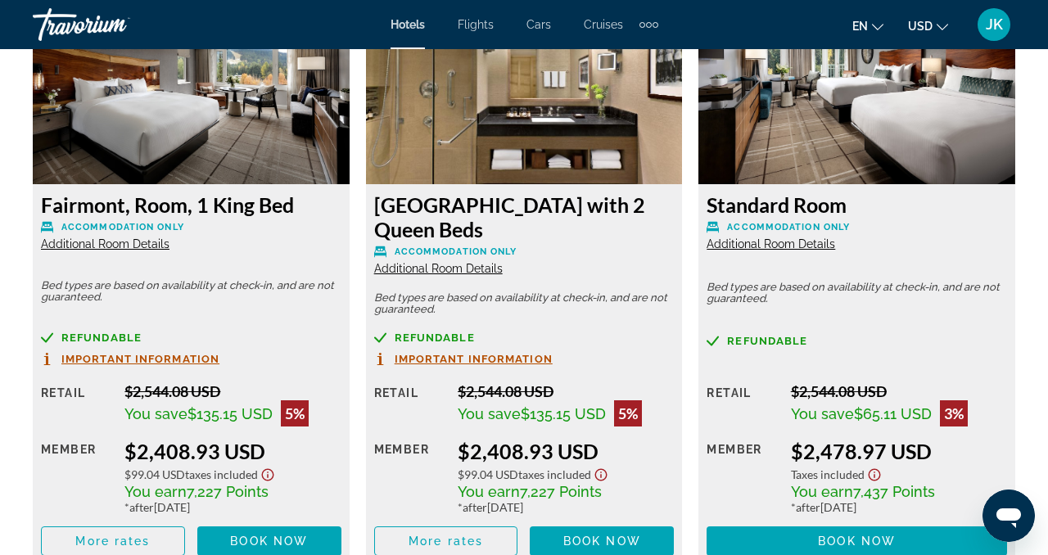
click at [535, 356] on span "Important Information" at bounding box center [474, 359] width 158 height 11
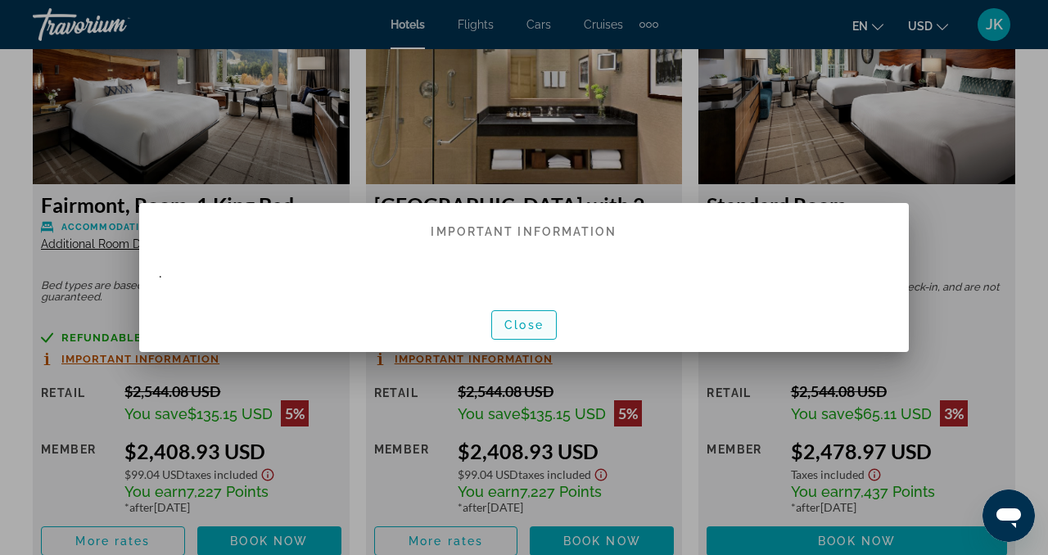
click at [531, 319] on span "Close" at bounding box center [523, 325] width 39 height 13
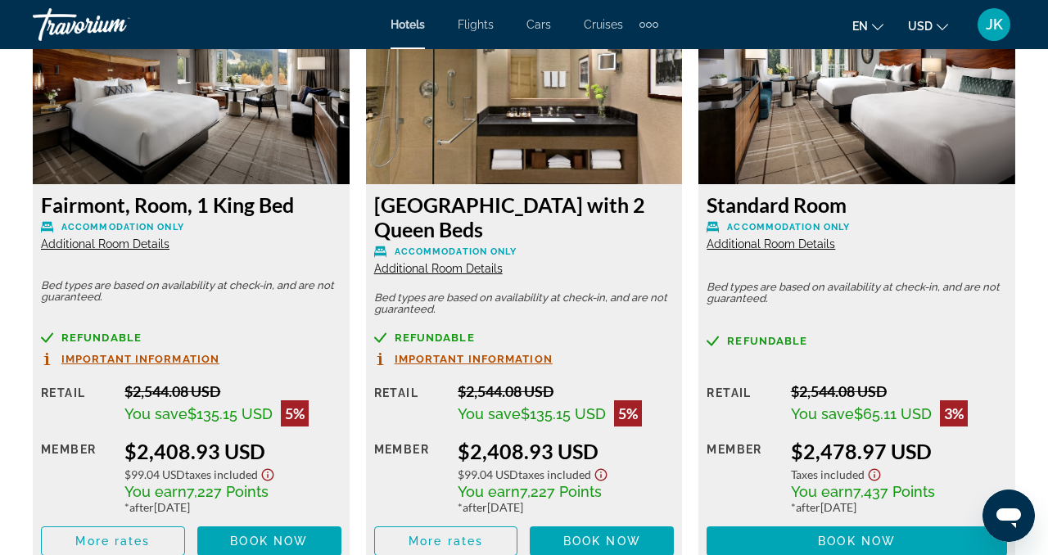
scroll to position [2625, 0]
click at [447, 335] on span "Refundable" at bounding box center [435, 337] width 80 height 11
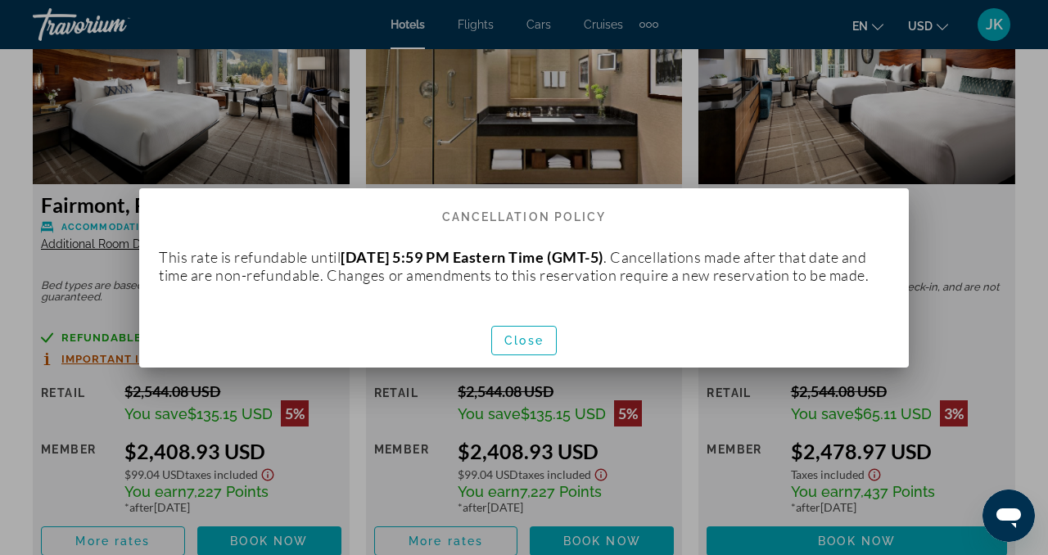
click at [447, 335] on div "Close" at bounding box center [524, 340] width 770 height 55
click at [446, 391] on div at bounding box center [524, 277] width 1048 height 555
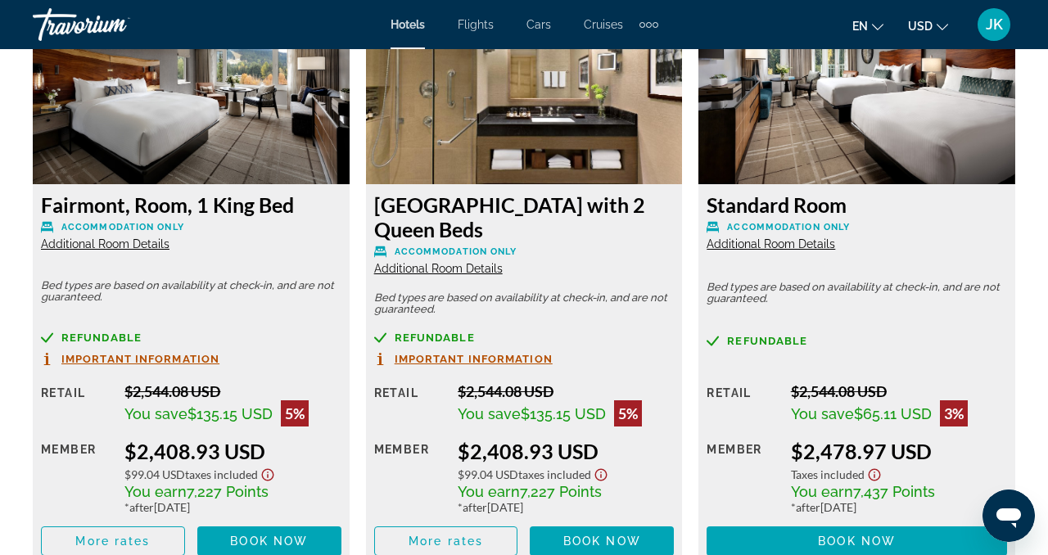
scroll to position [2628, 0]
